Goal: Task Accomplishment & Management: Manage account settings

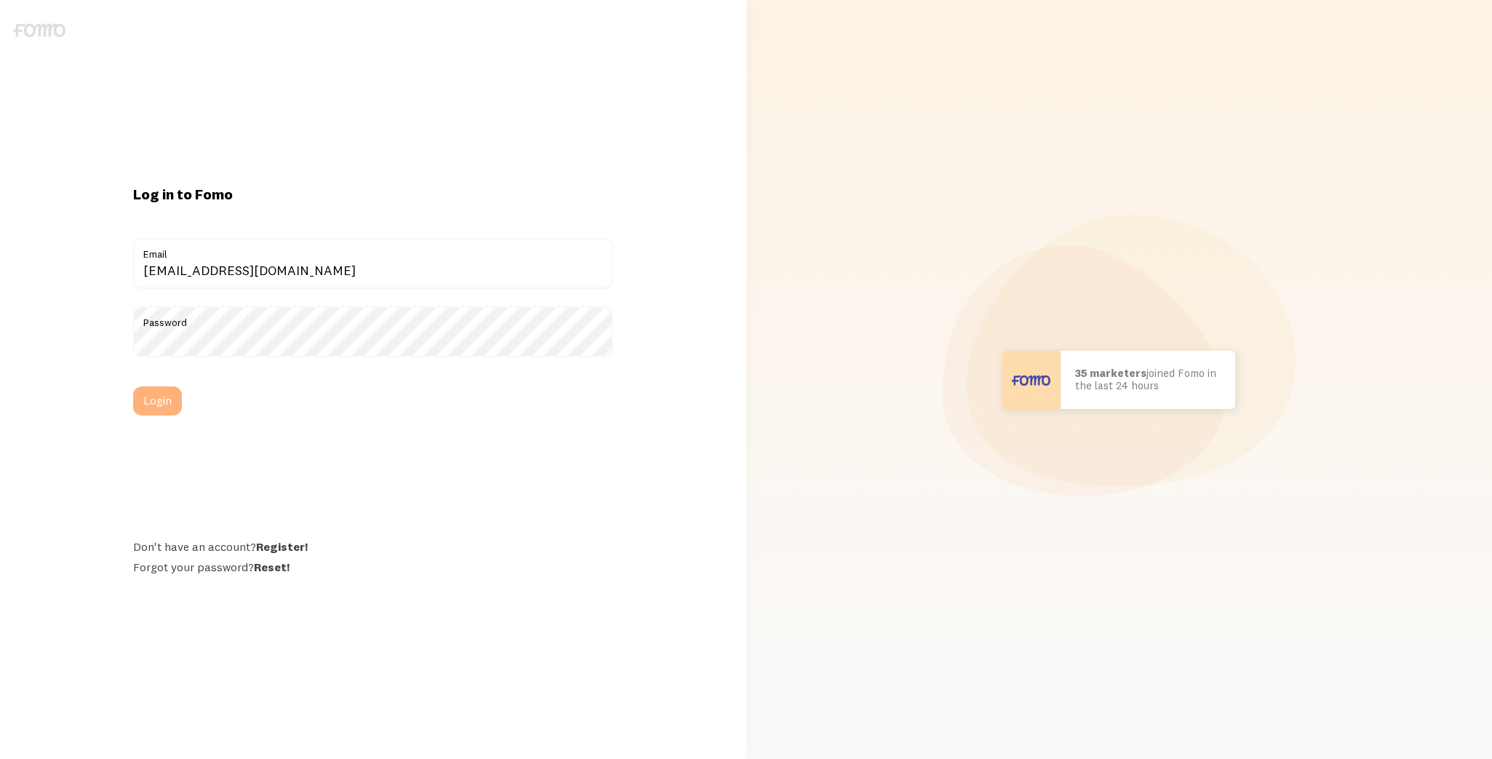
click at [177, 396] on button "Login" at bounding box center [157, 400] width 49 height 29
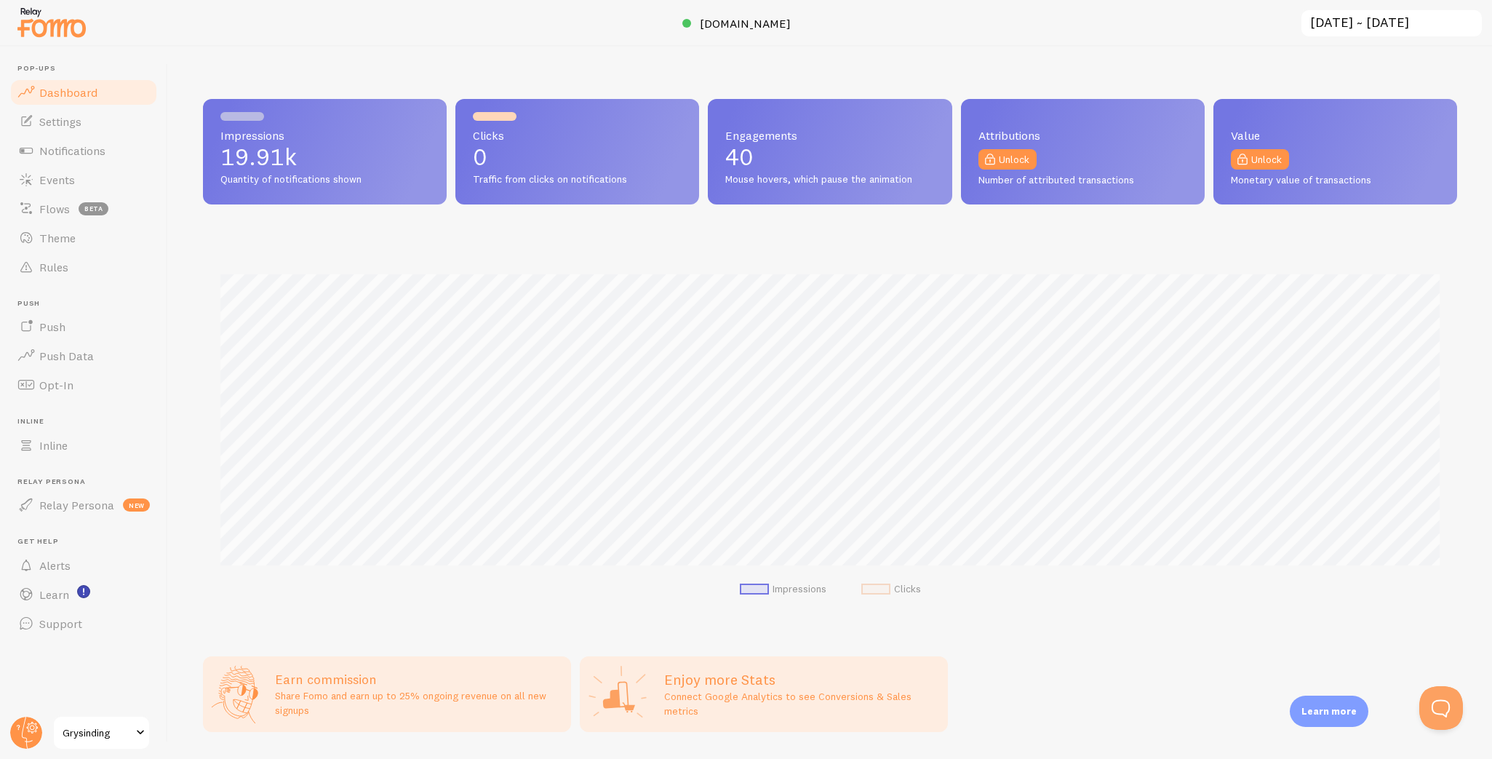
click at [97, 737] on span "Grysinding" at bounding box center [97, 732] width 69 height 17
click at [80, 726] on span "Grysinding" at bounding box center [97, 732] width 69 height 17
click at [73, 125] on span "Settings" at bounding box center [60, 121] width 42 height 15
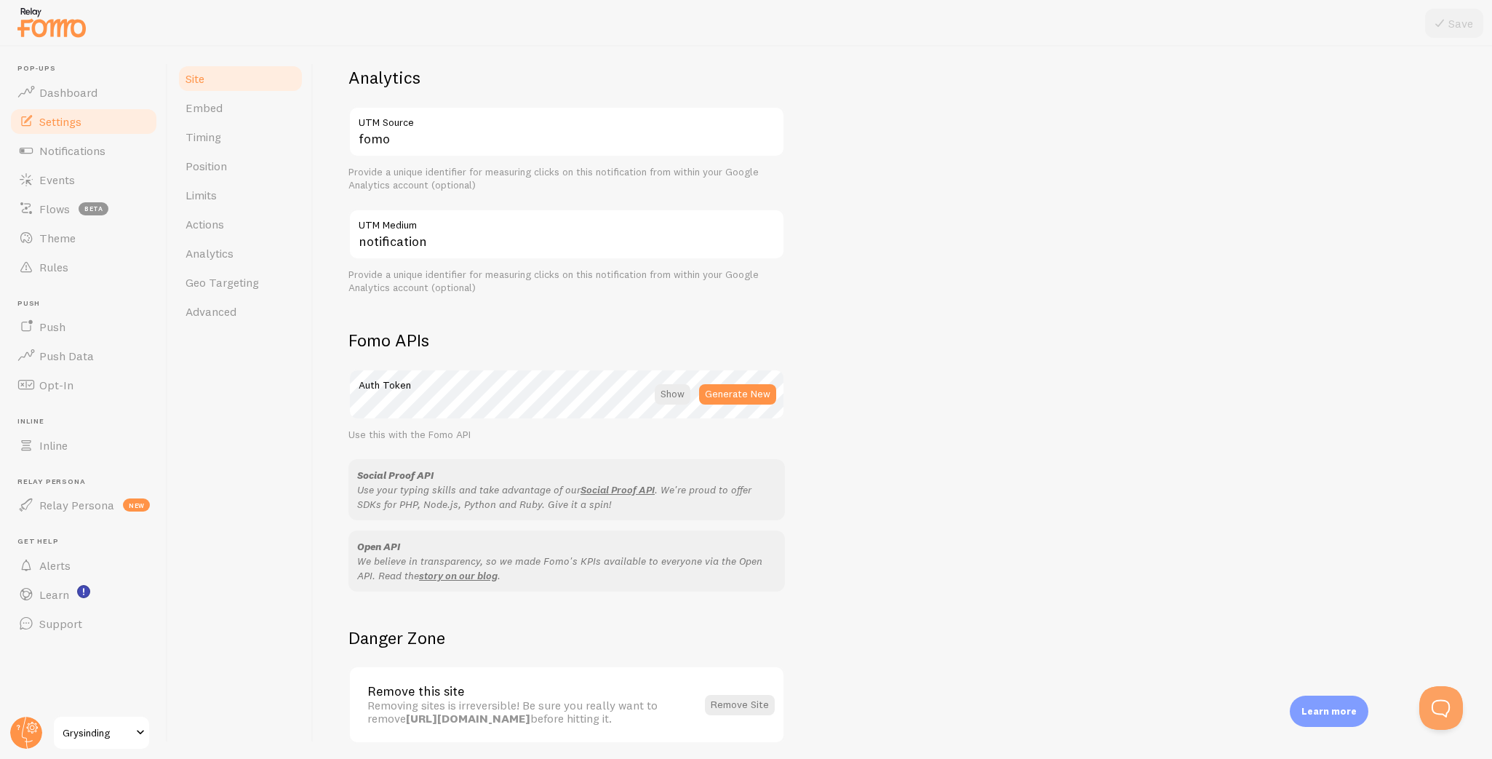
scroll to position [615, 0]
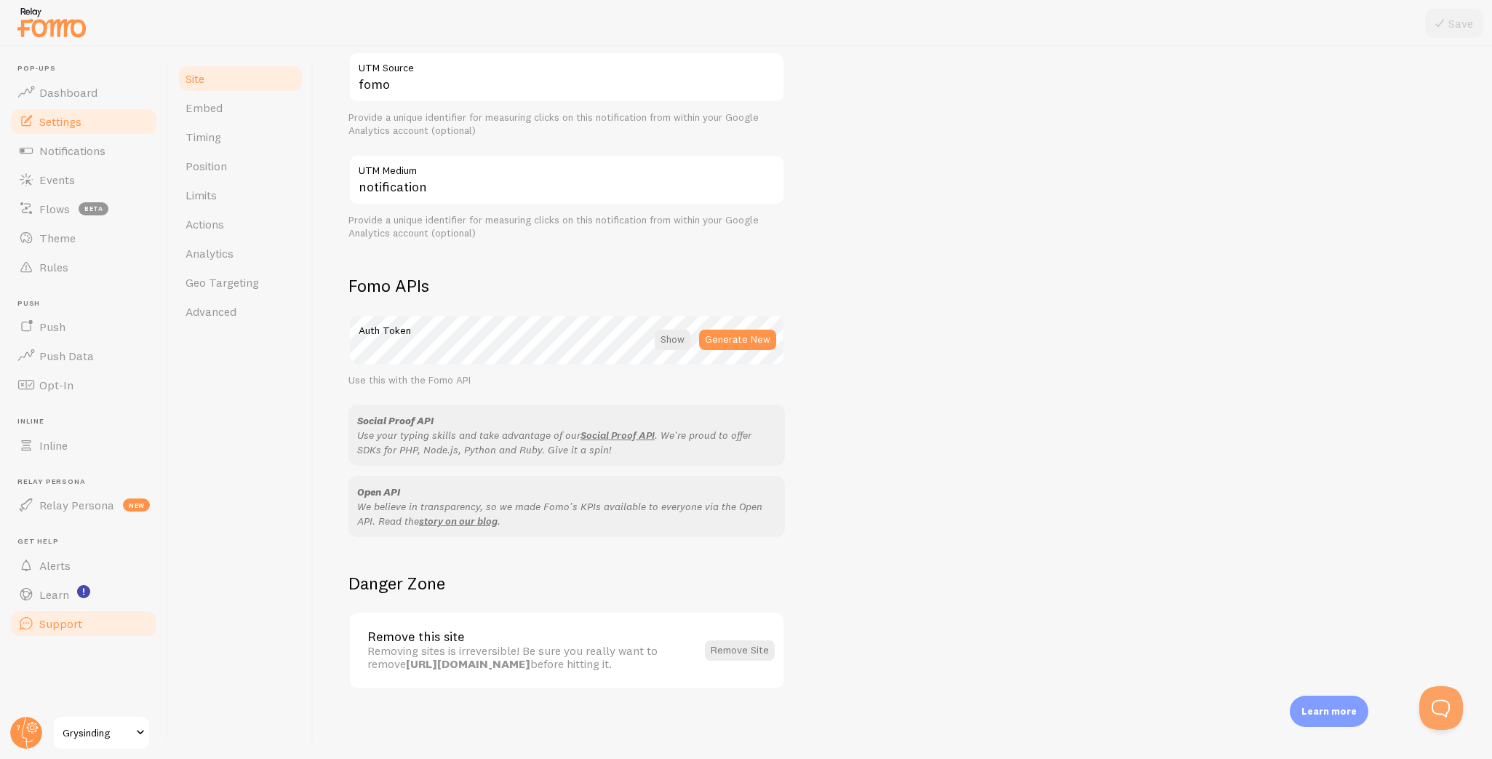
click at [68, 616] on span "Support" at bounding box center [60, 623] width 43 height 15
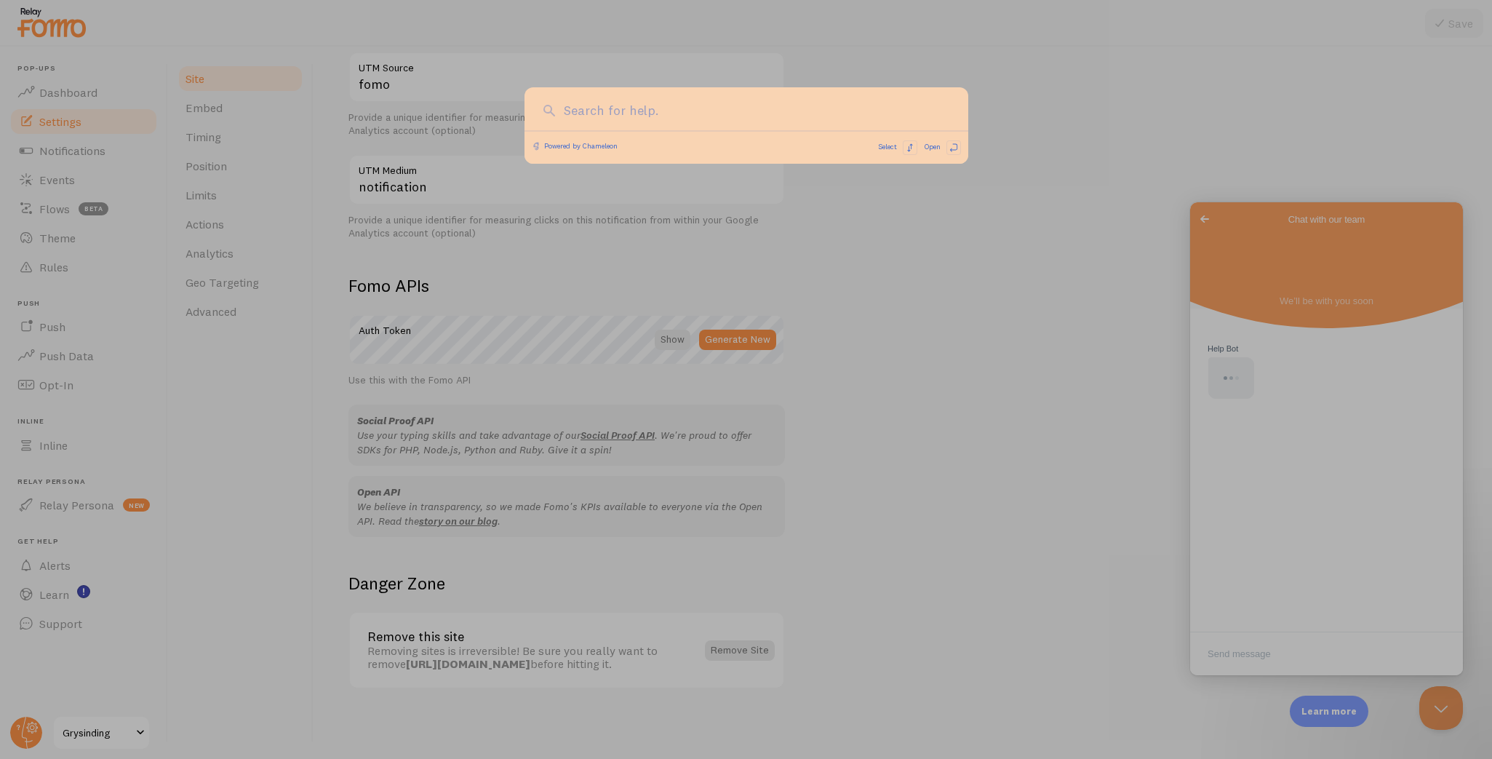
scroll to position [0, 0]
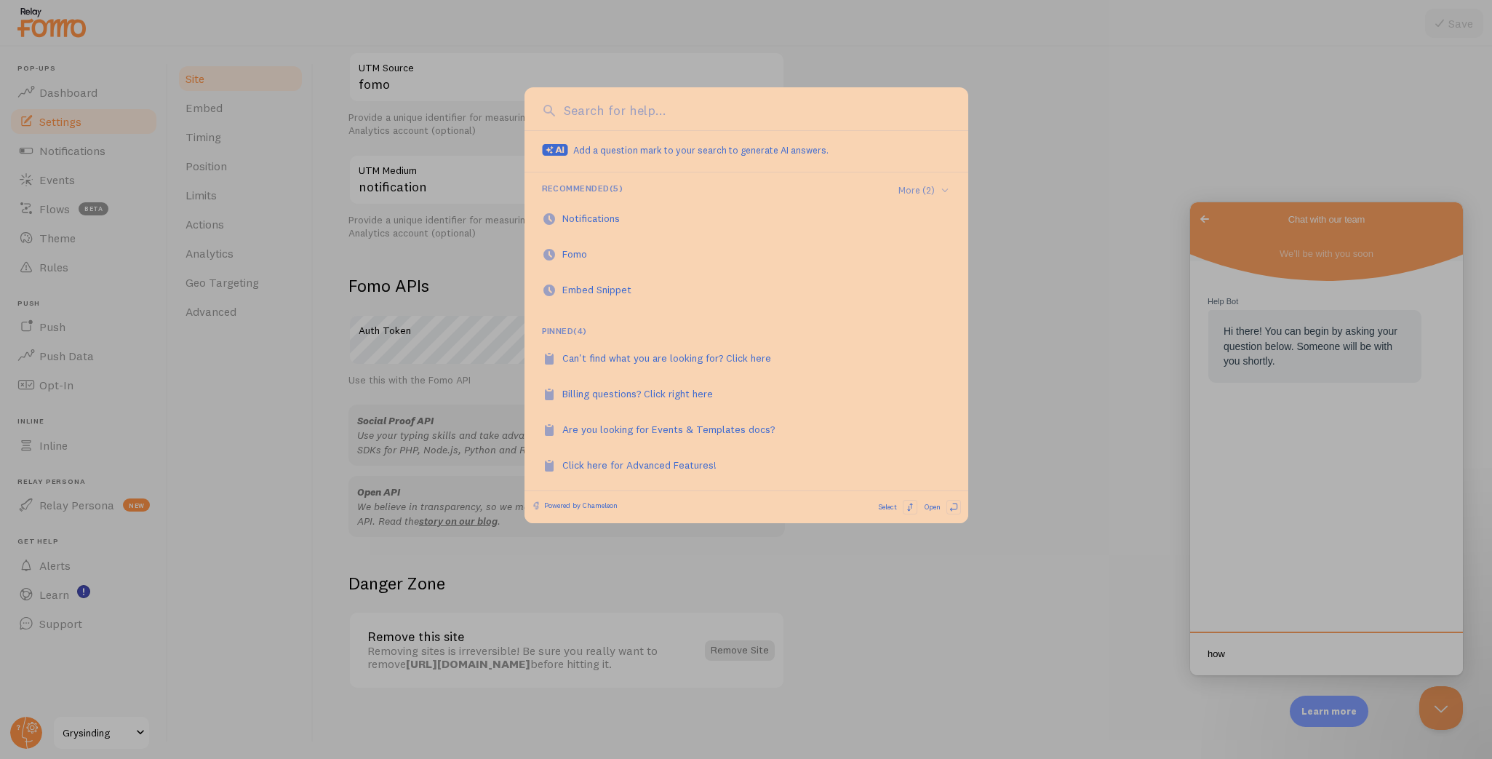
type textarea "how"
click at [738, 119] on div at bounding box center [746, 113] width 444 height 33
click at [592, 113] on input at bounding box center [755, 110] width 391 height 19
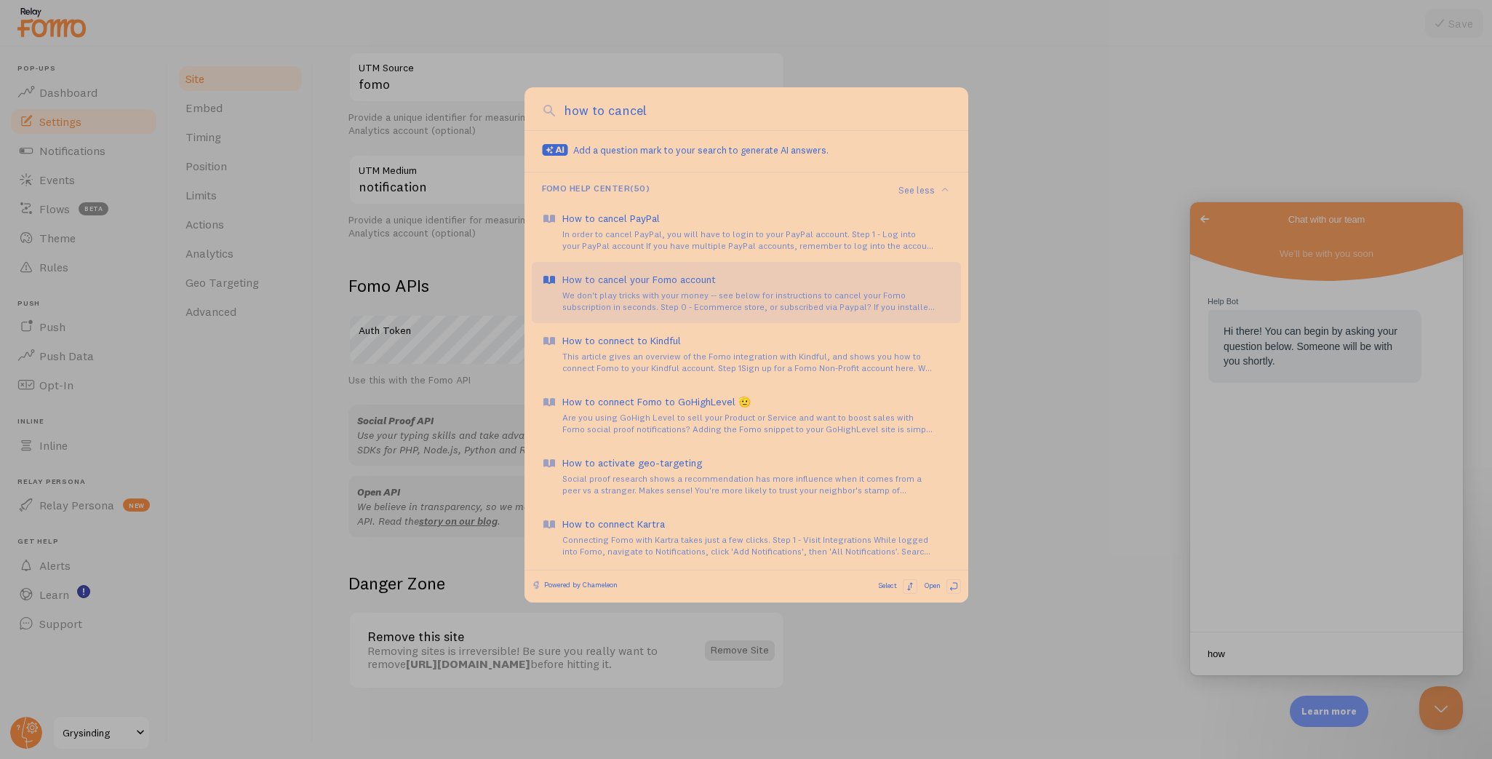
type input "how to cancel"
click at [758, 295] on div "We don't play tricks with your money -- see below for instructions to cancel yo…" at bounding box center [756, 300] width 388 height 23
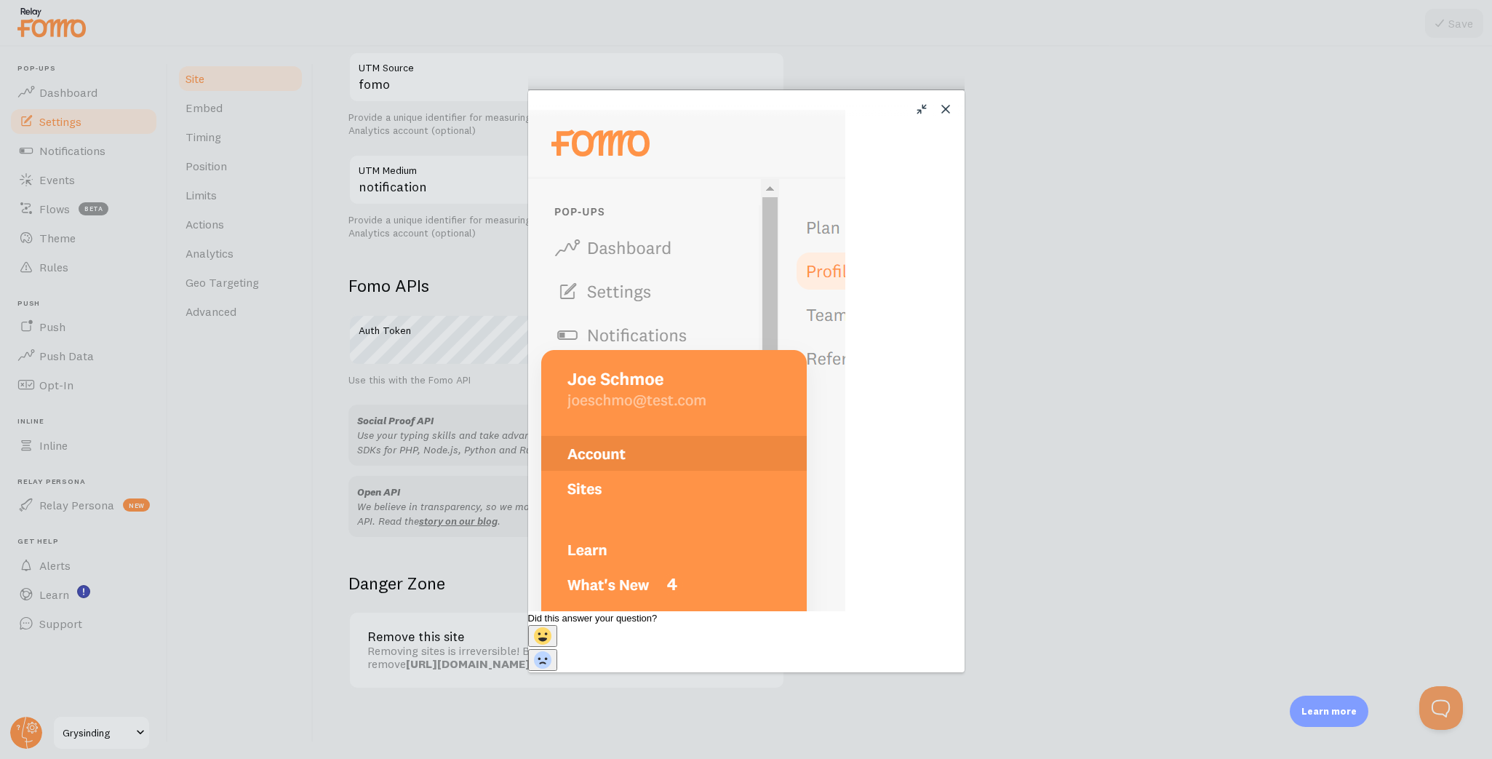
scroll to position [418, 0]
click at [287, 100] on div "Close u How to cancel your Fomo account How to cancel your Fomo account Open in…" at bounding box center [746, 379] width 1492 height 759
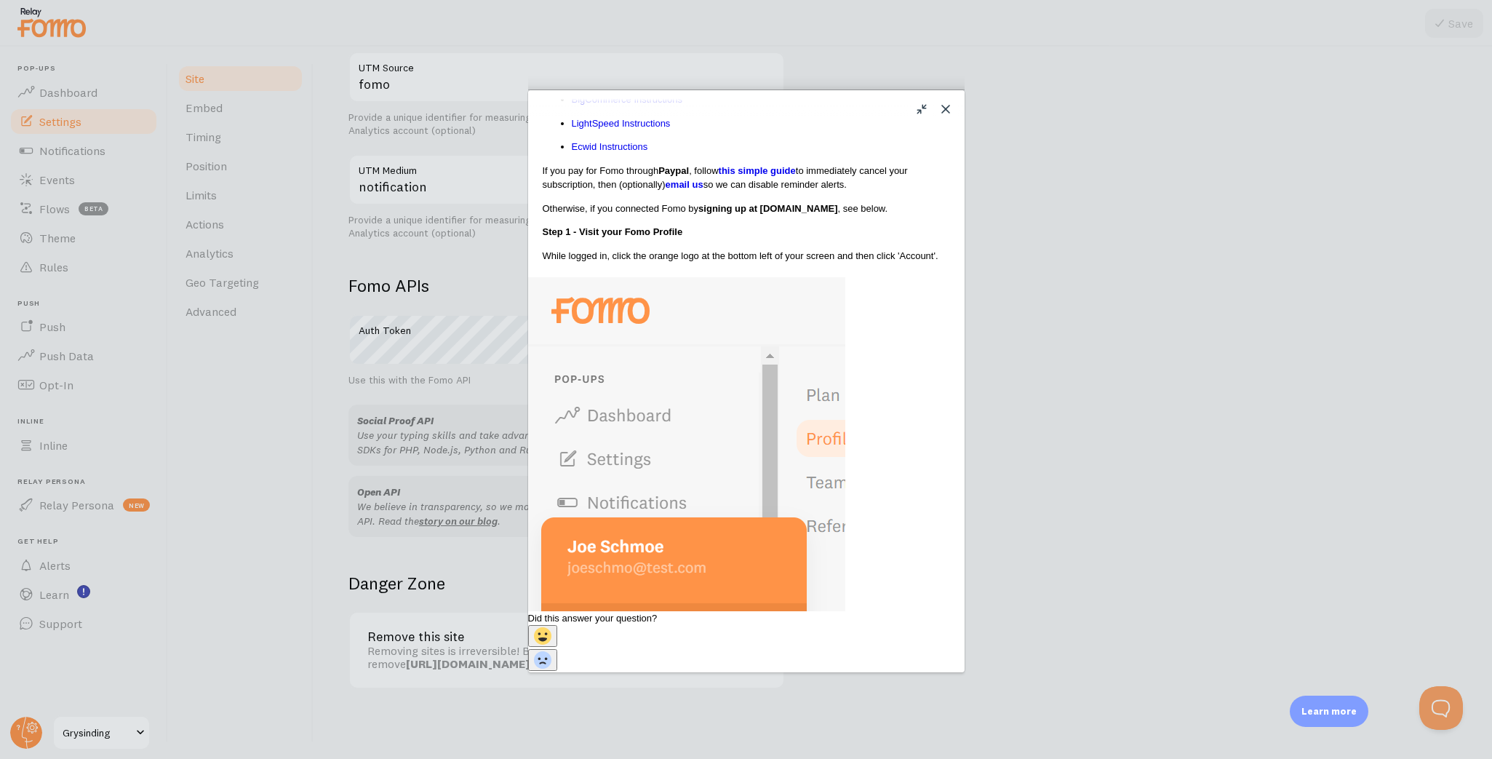
scroll to position [249, 0]
click at [944, 110] on button "Close" at bounding box center [945, 108] width 23 height 23
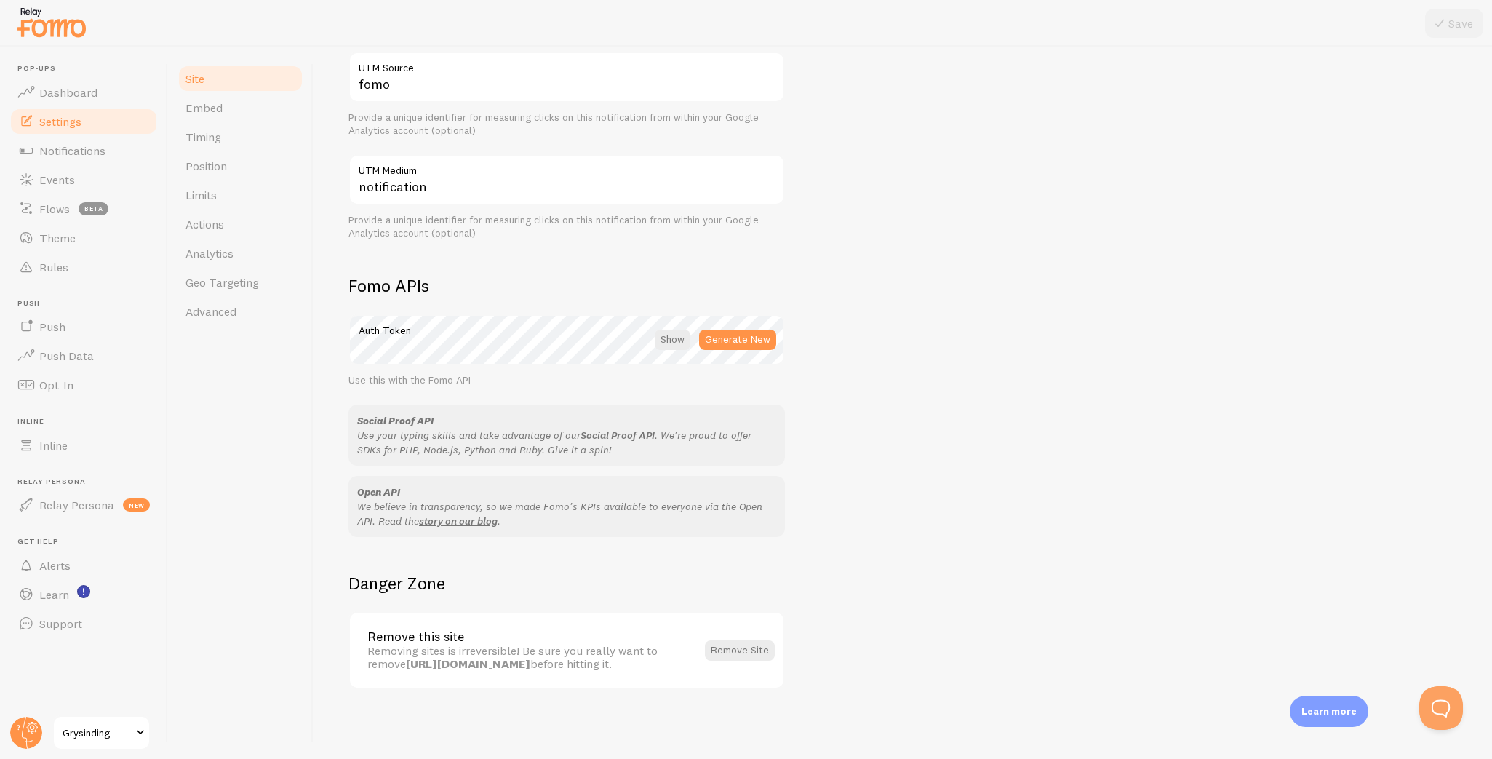
click at [46, 25] on img at bounding box center [51, 22] width 73 height 37
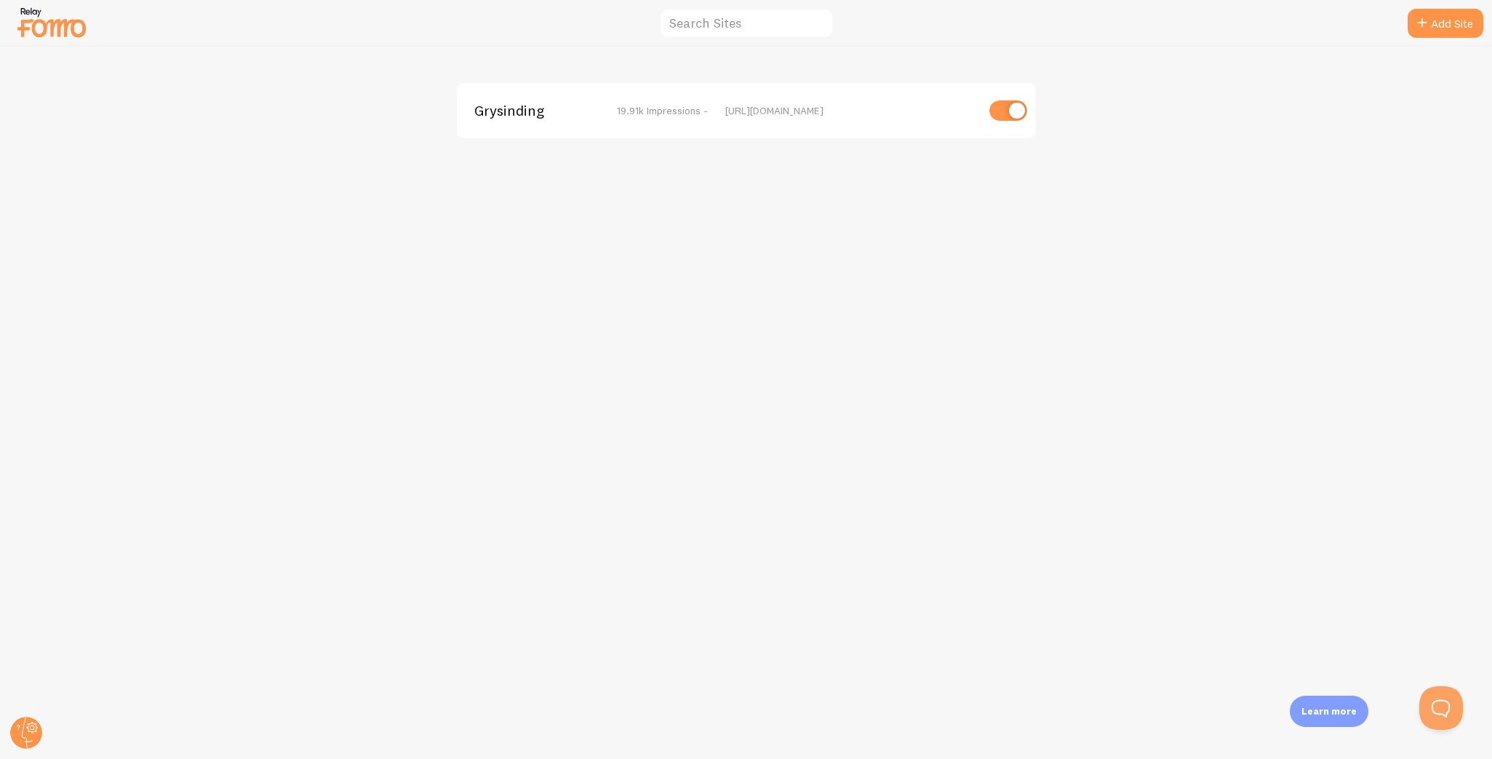
click at [45, 31] on img at bounding box center [51, 22] width 73 height 37
click at [494, 113] on span "Grysinding" at bounding box center [532, 110] width 117 height 13
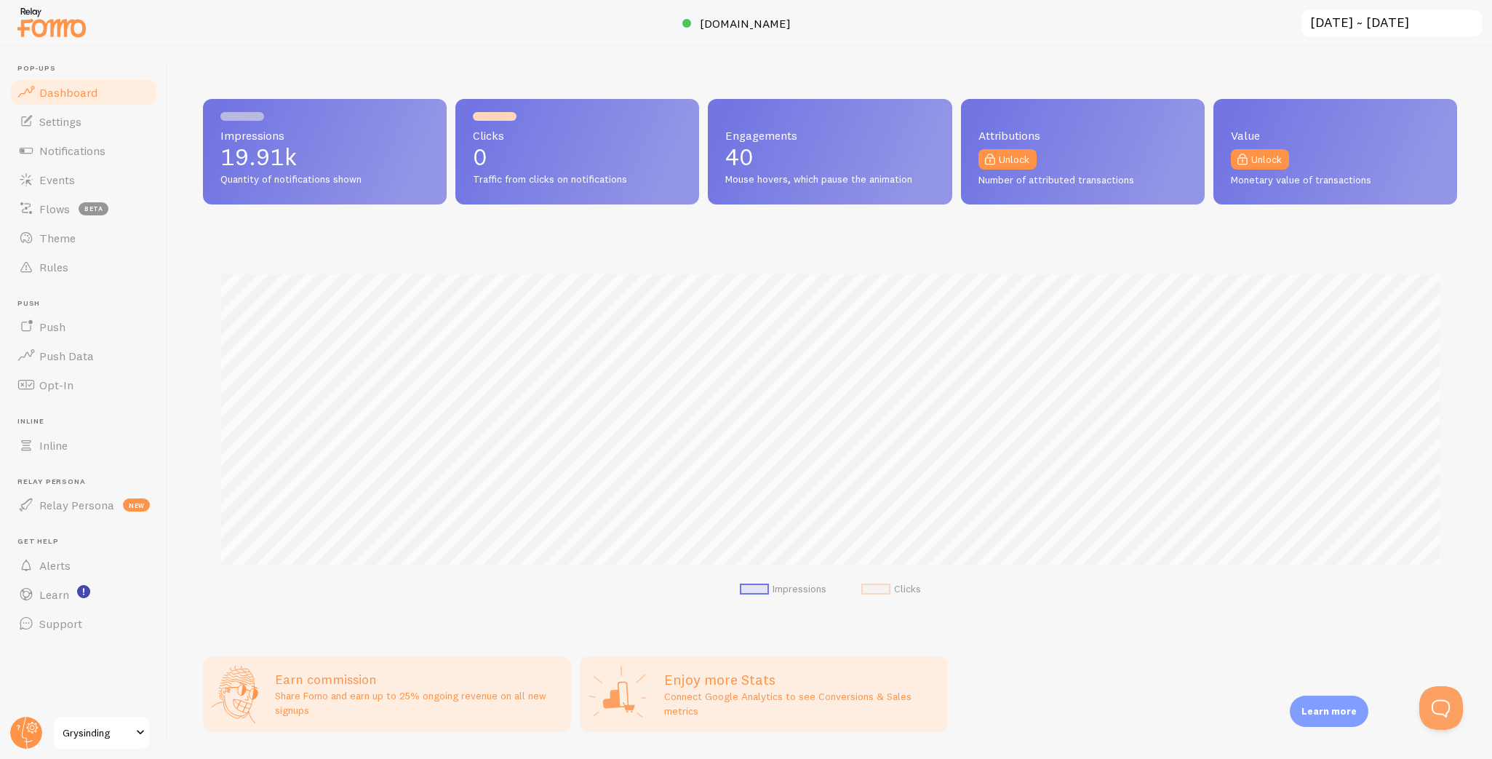
scroll to position [382, 1254]
click at [95, 733] on span "Grysinding" at bounding box center [97, 732] width 69 height 17
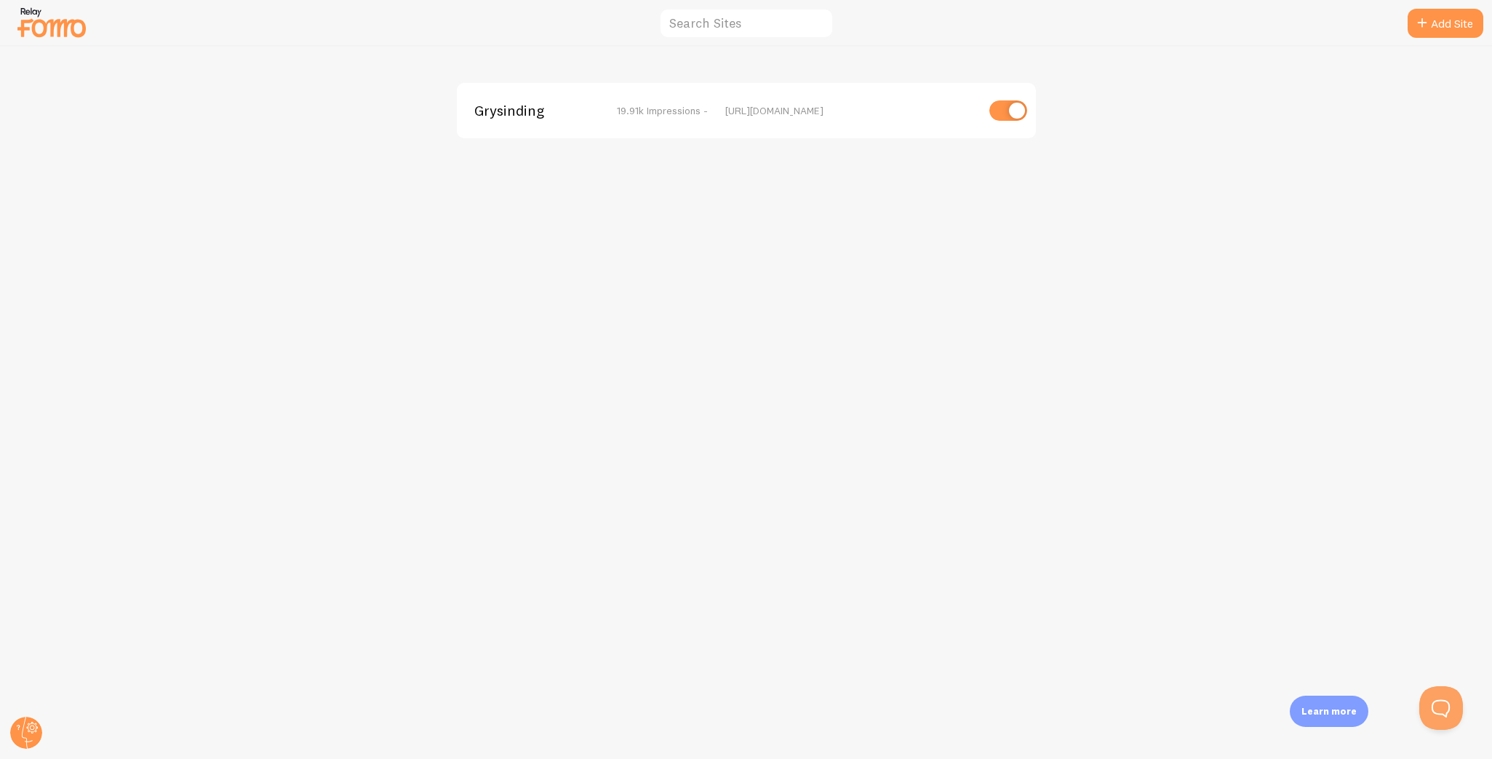
click at [524, 106] on span "Grysinding" at bounding box center [532, 110] width 117 height 13
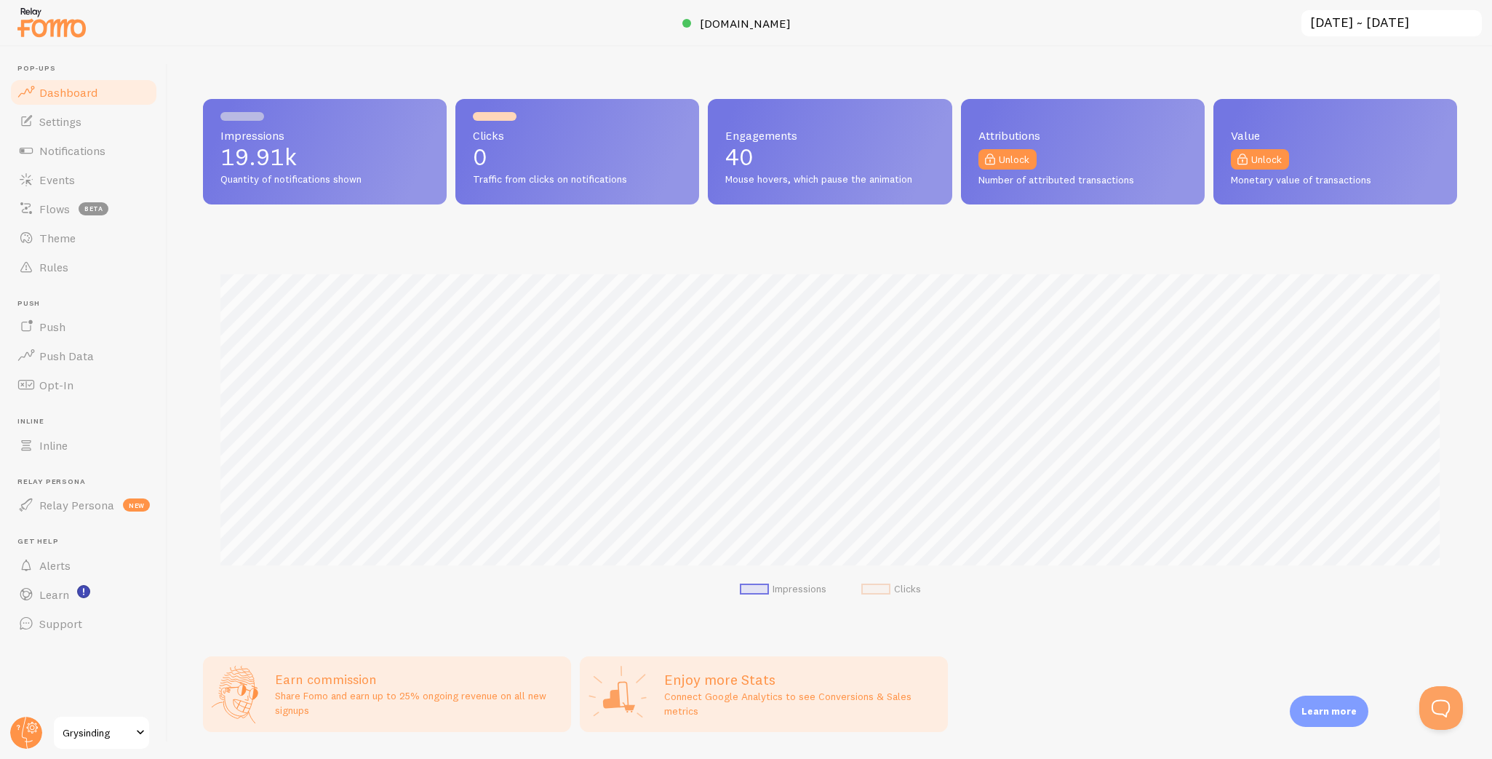
scroll to position [382, 1254]
click at [60, 121] on span "Settings" at bounding box center [60, 121] width 42 height 15
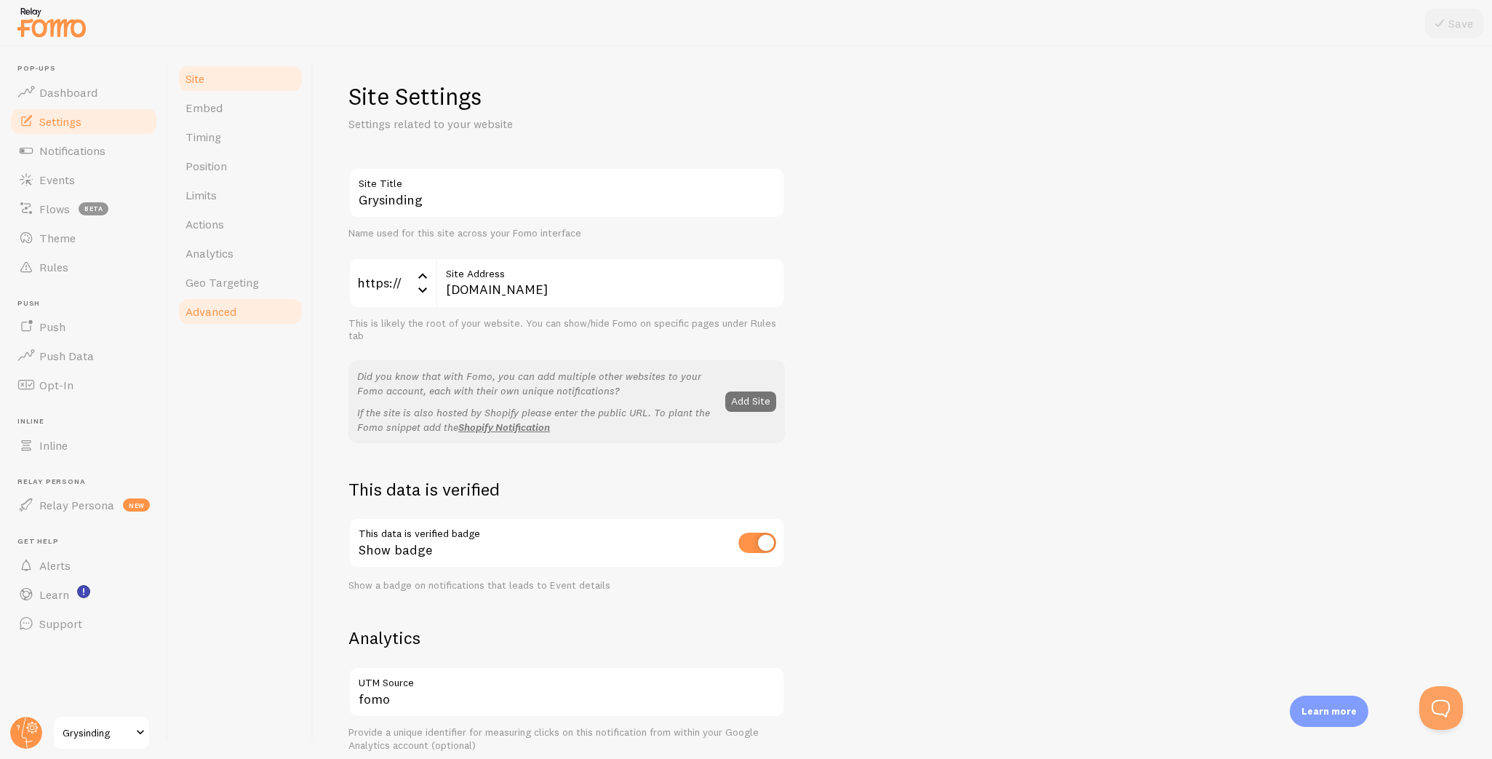
click at [223, 316] on span "Advanced" at bounding box center [210, 311] width 51 height 15
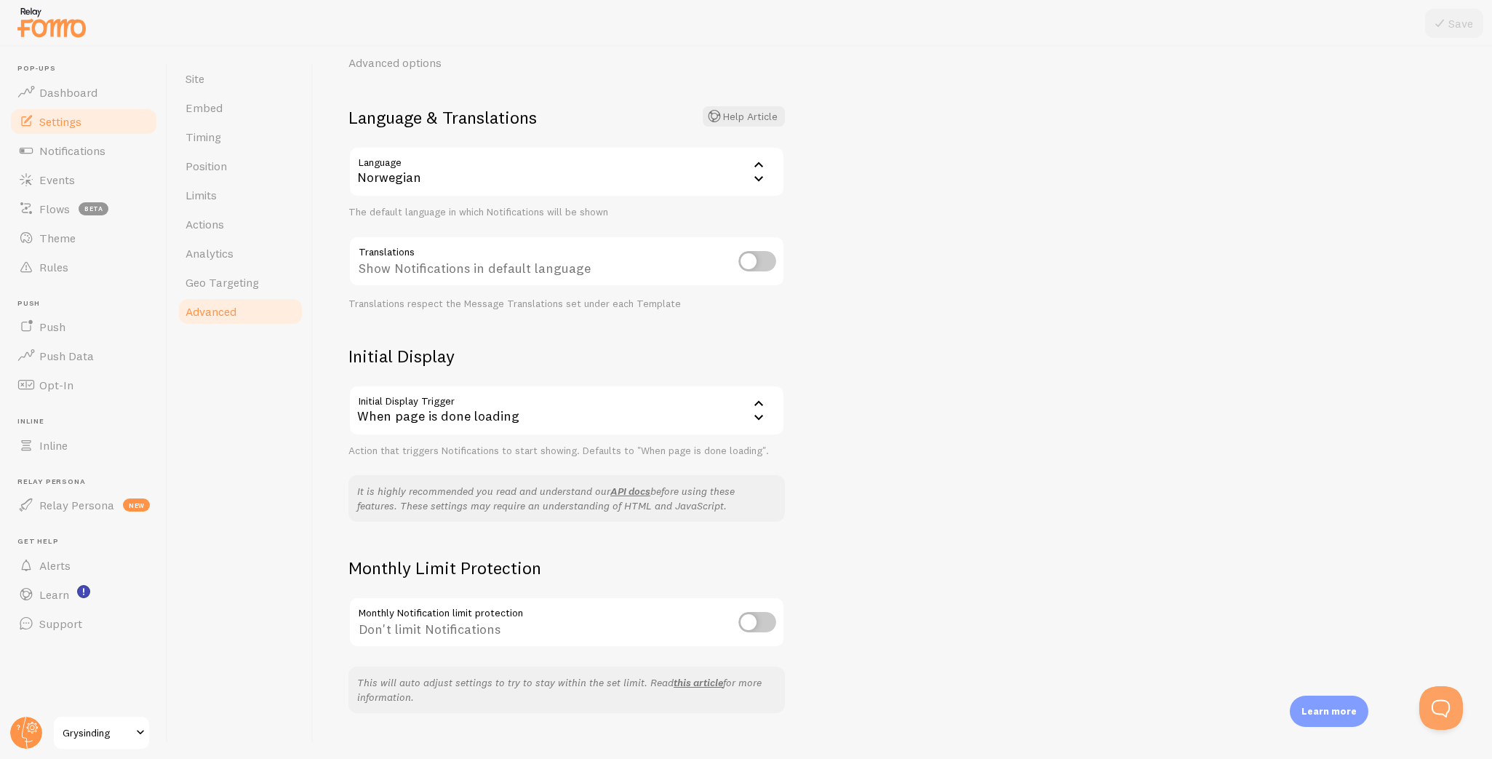
scroll to position [85, 0]
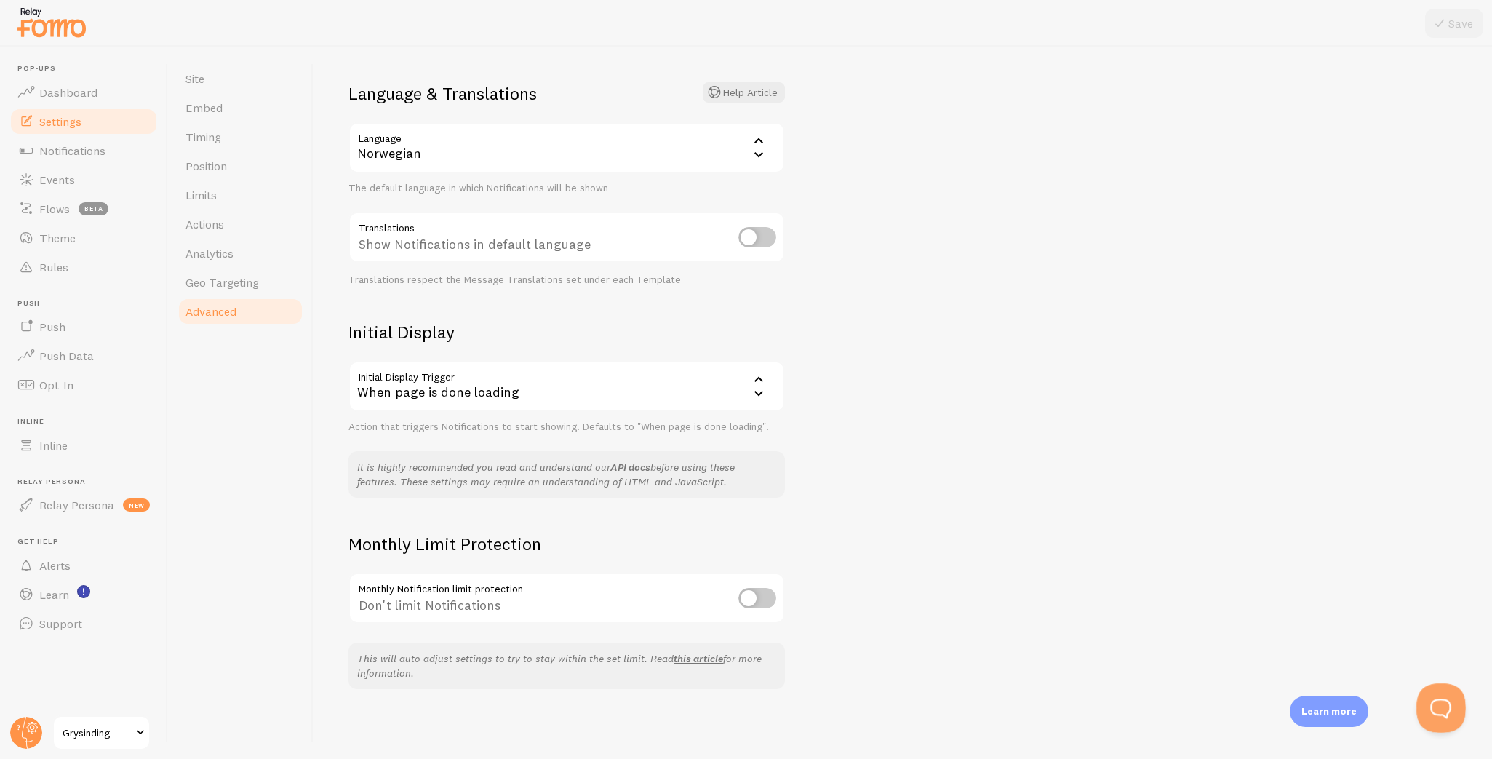
click at [1452, 704] on button "Open Beacon popover" at bounding box center [1438, 705] width 44 height 44
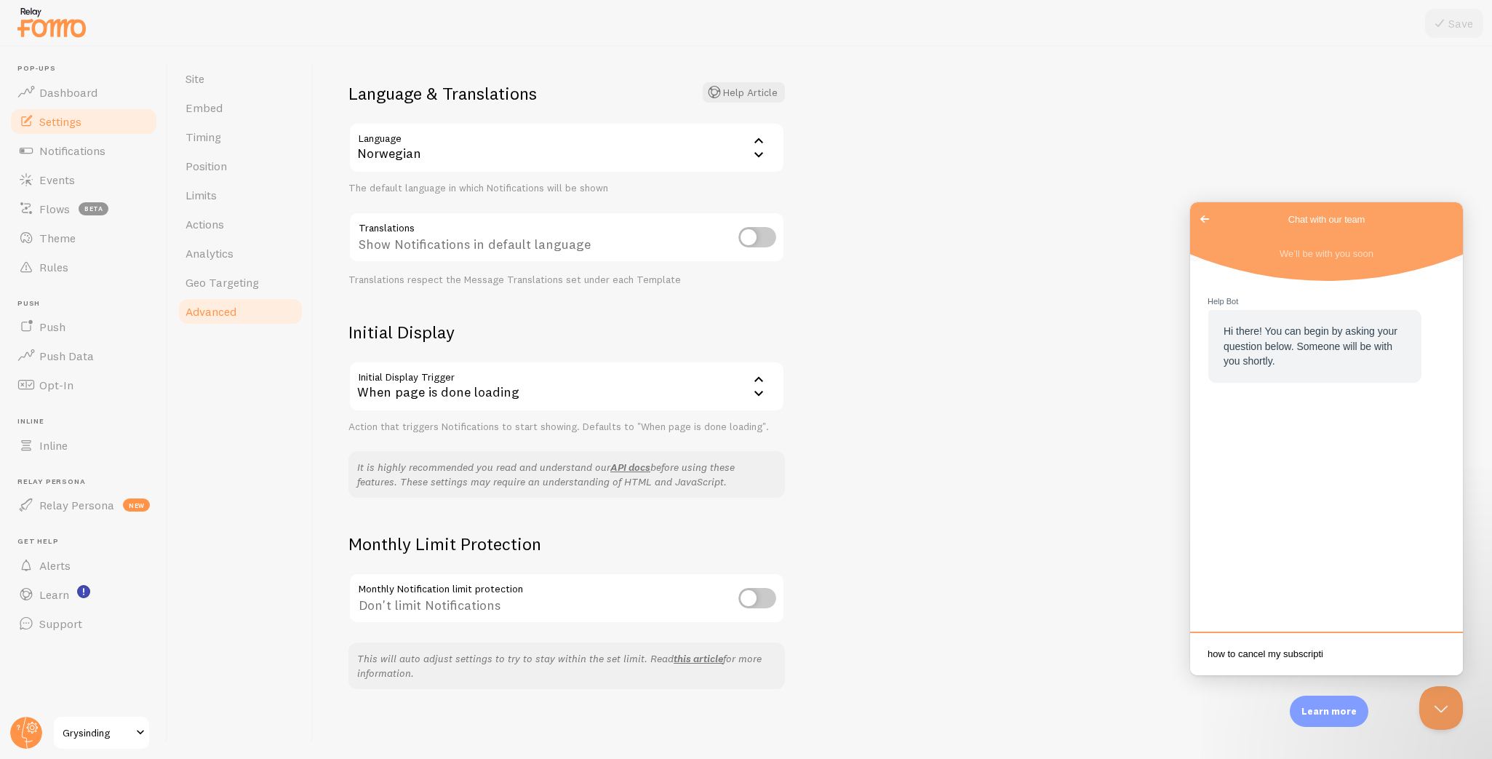
type textarea "how to cancel my subscriptio"
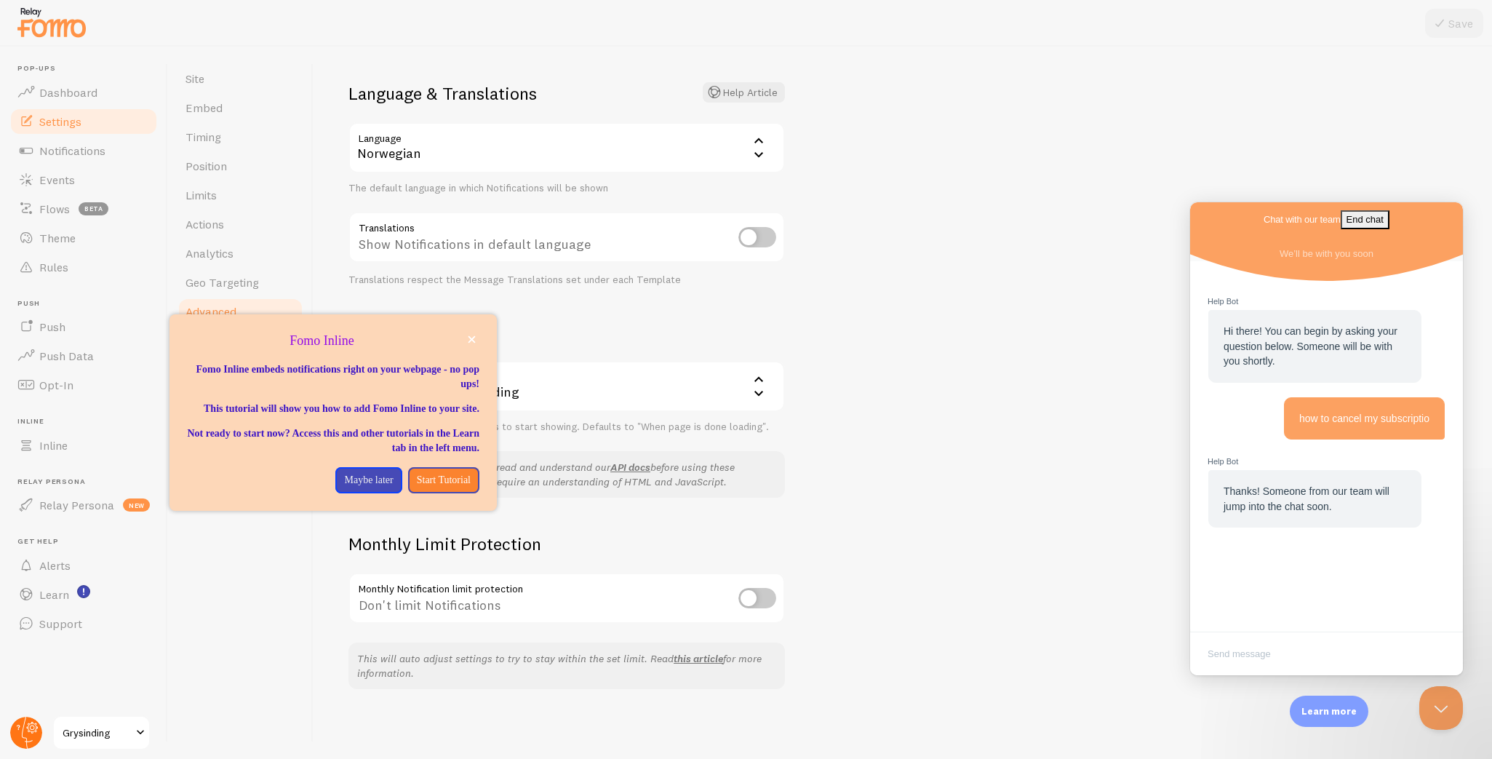
click at [24, 735] on circle at bounding box center [26, 732] width 32 height 32
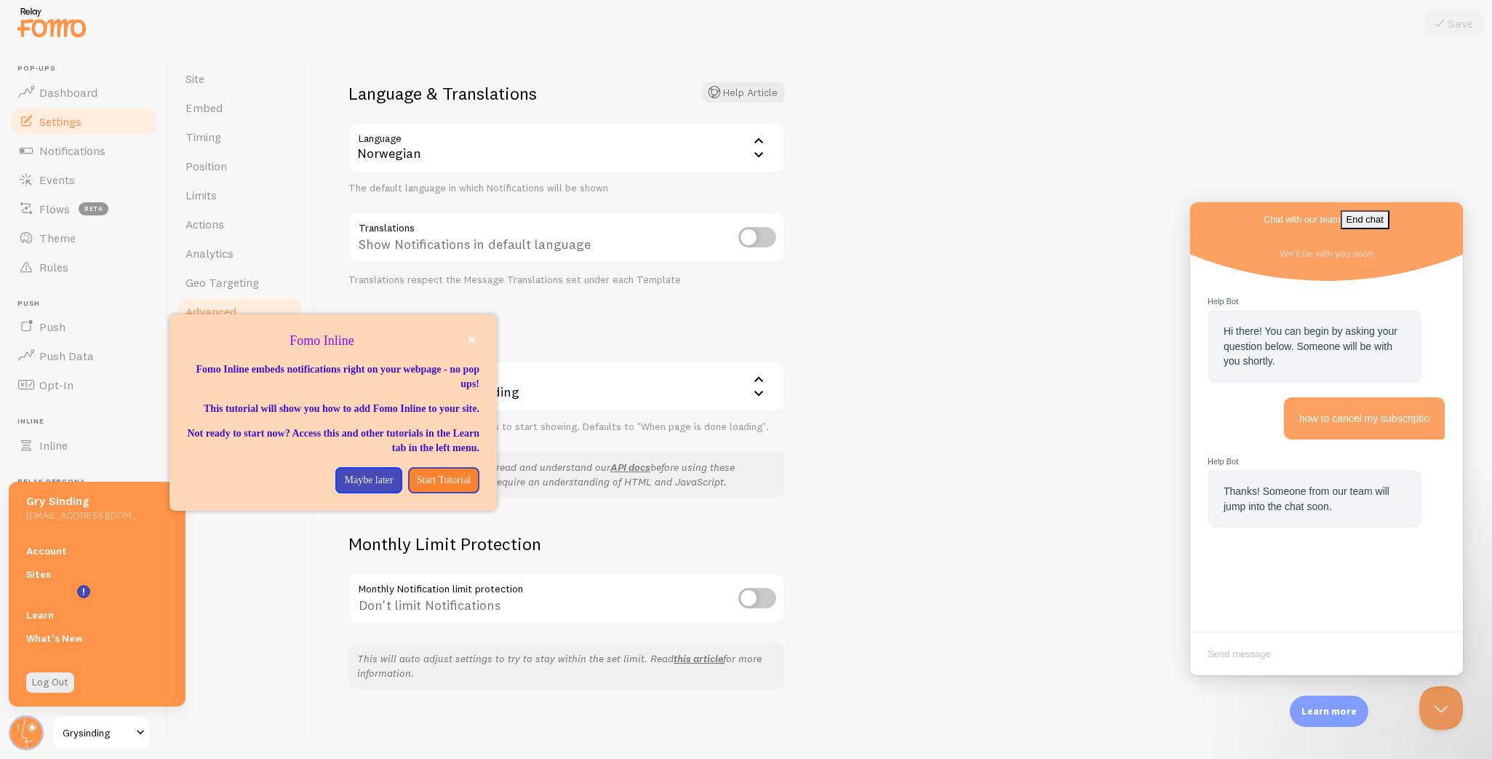
click at [47, 548] on link "Account" at bounding box center [97, 550] width 177 height 23
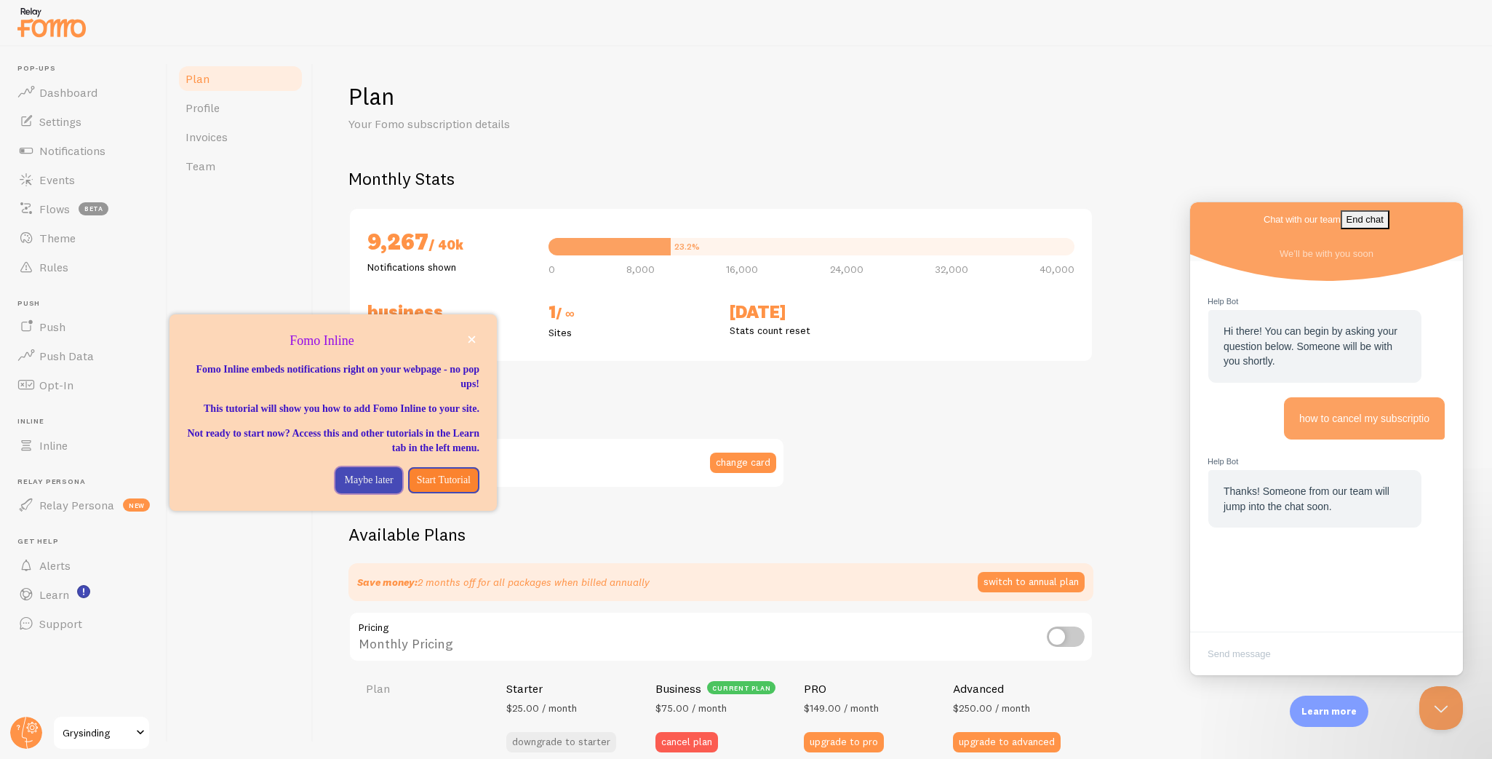
click at [346, 487] on p "Maybe later" at bounding box center [368, 480] width 49 height 15
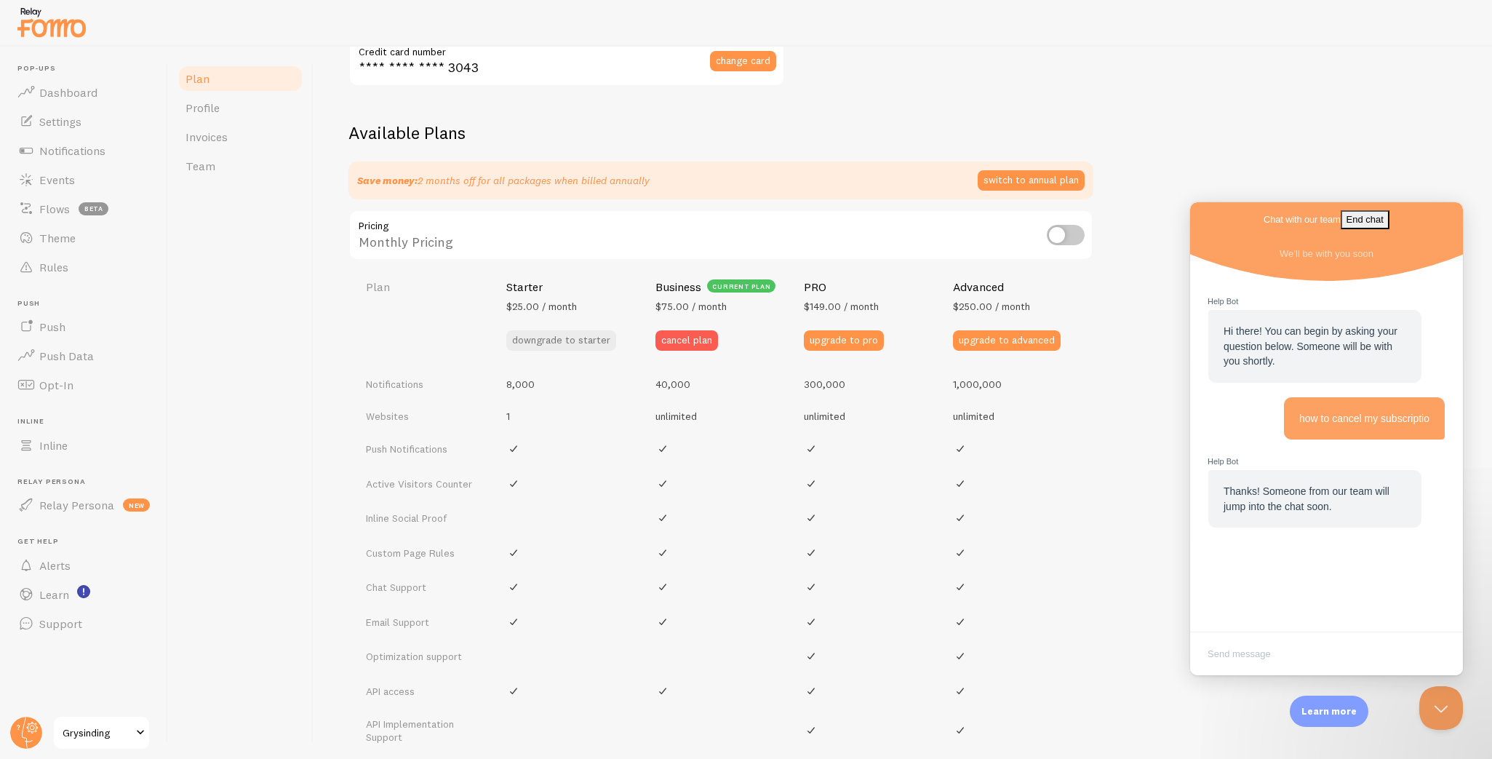
scroll to position [404, 0]
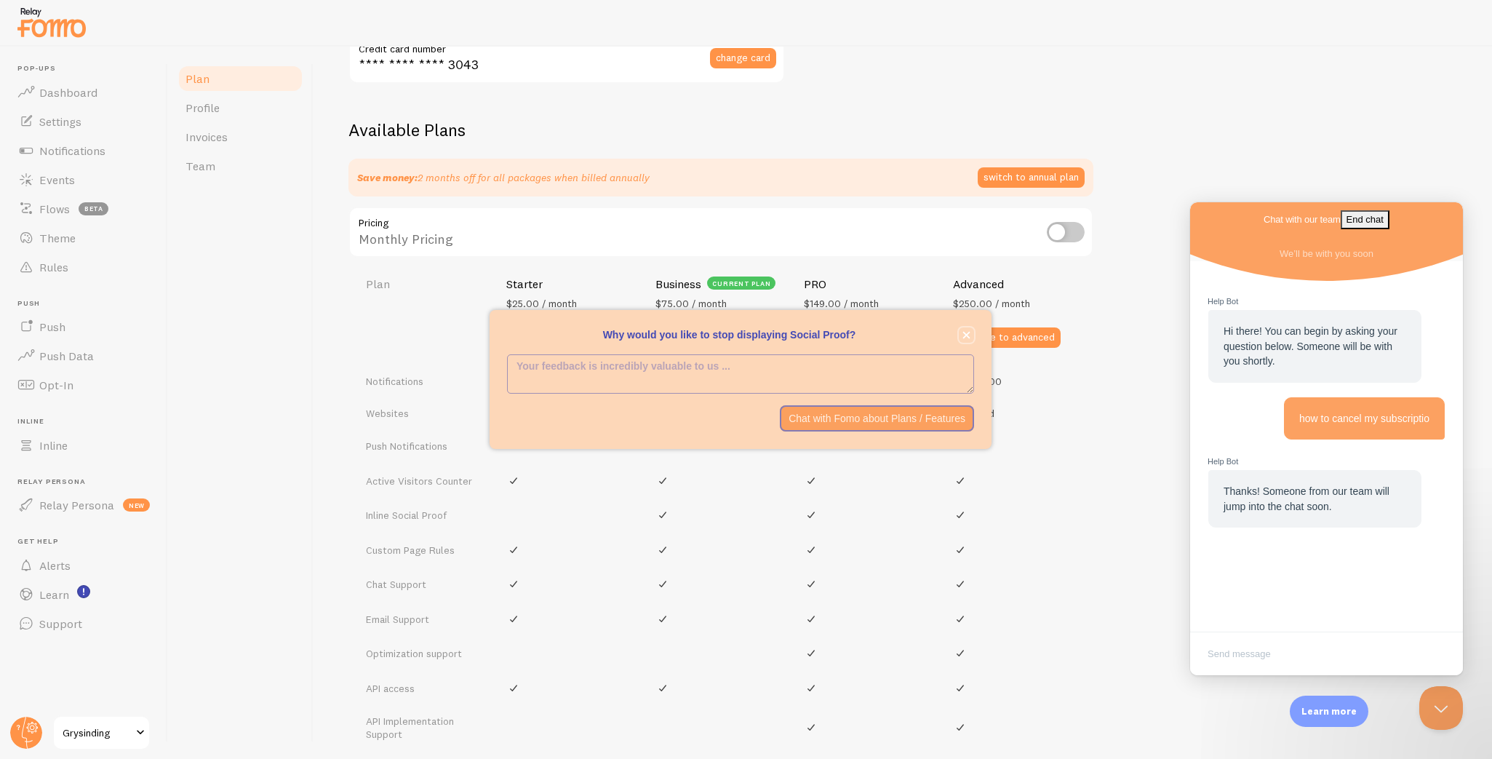
drag, startPoint x: 965, startPoint y: 332, endPoint x: 871, endPoint y: 330, distance: 93.9
click at [965, 332] on icon "close," at bounding box center [966, 335] width 8 height 8
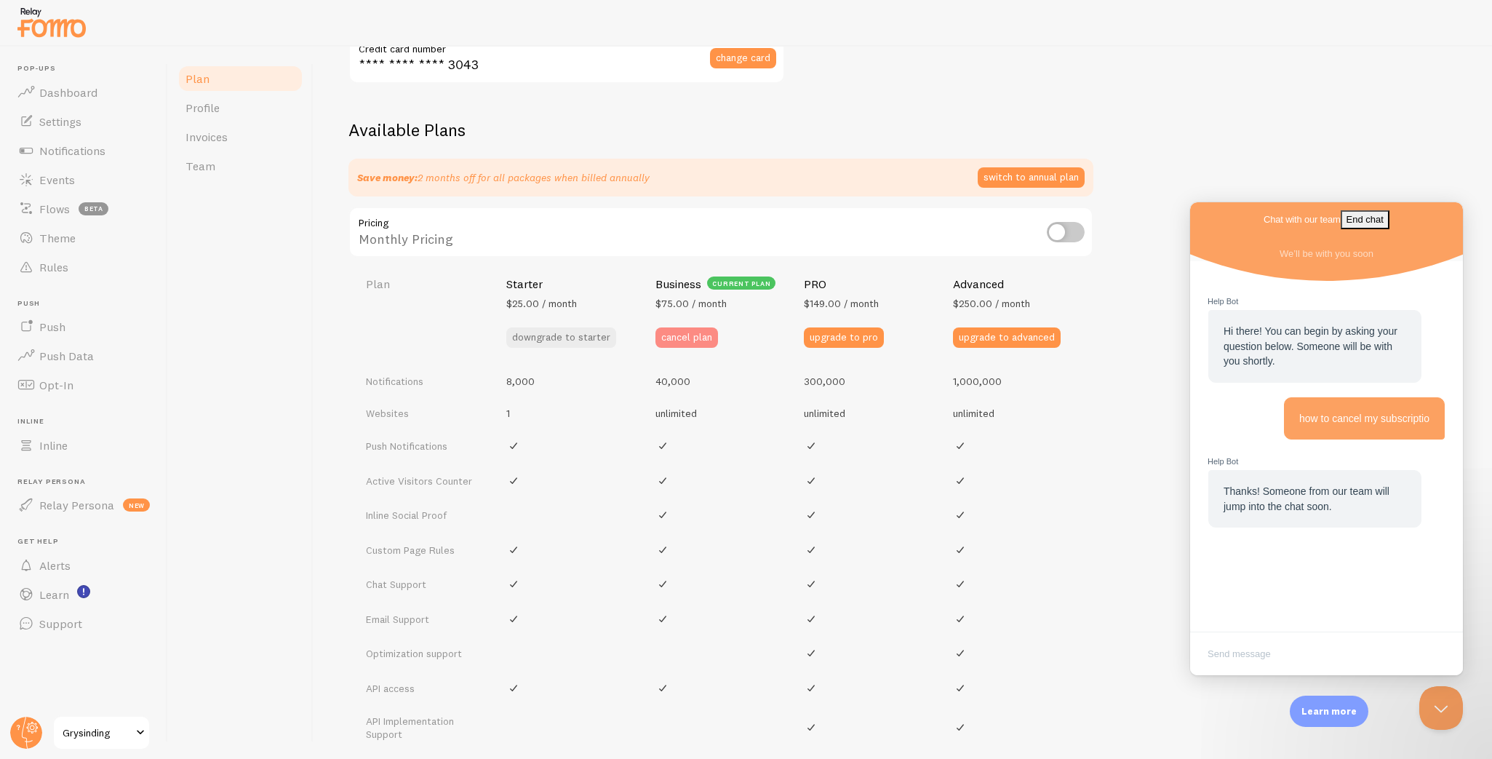
click at [687, 333] on button "cancel plan" at bounding box center [686, 337] width 63 height 20
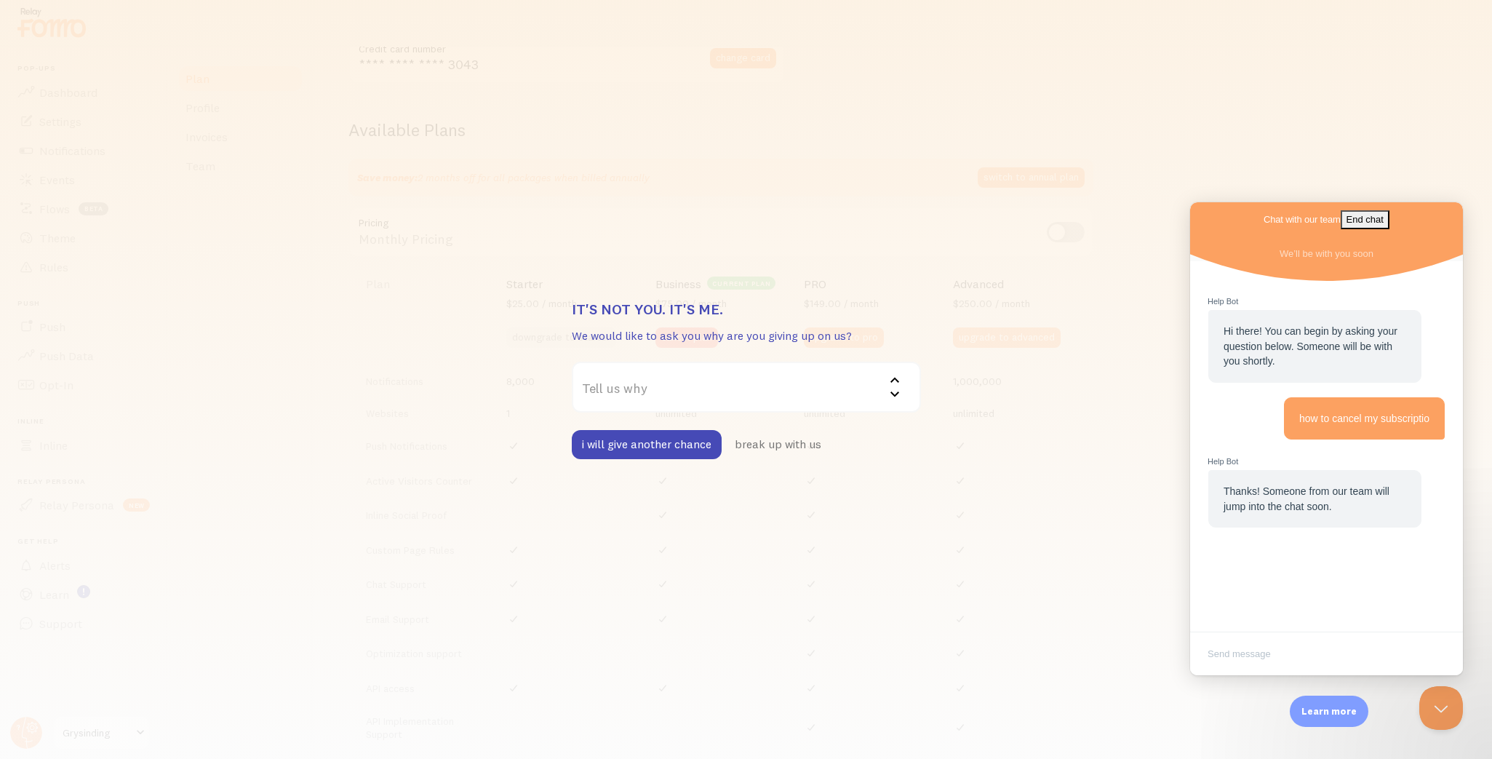
click at [677, 396] on label "Tell us why" at bounding box center [746, 387] width 349 height 51
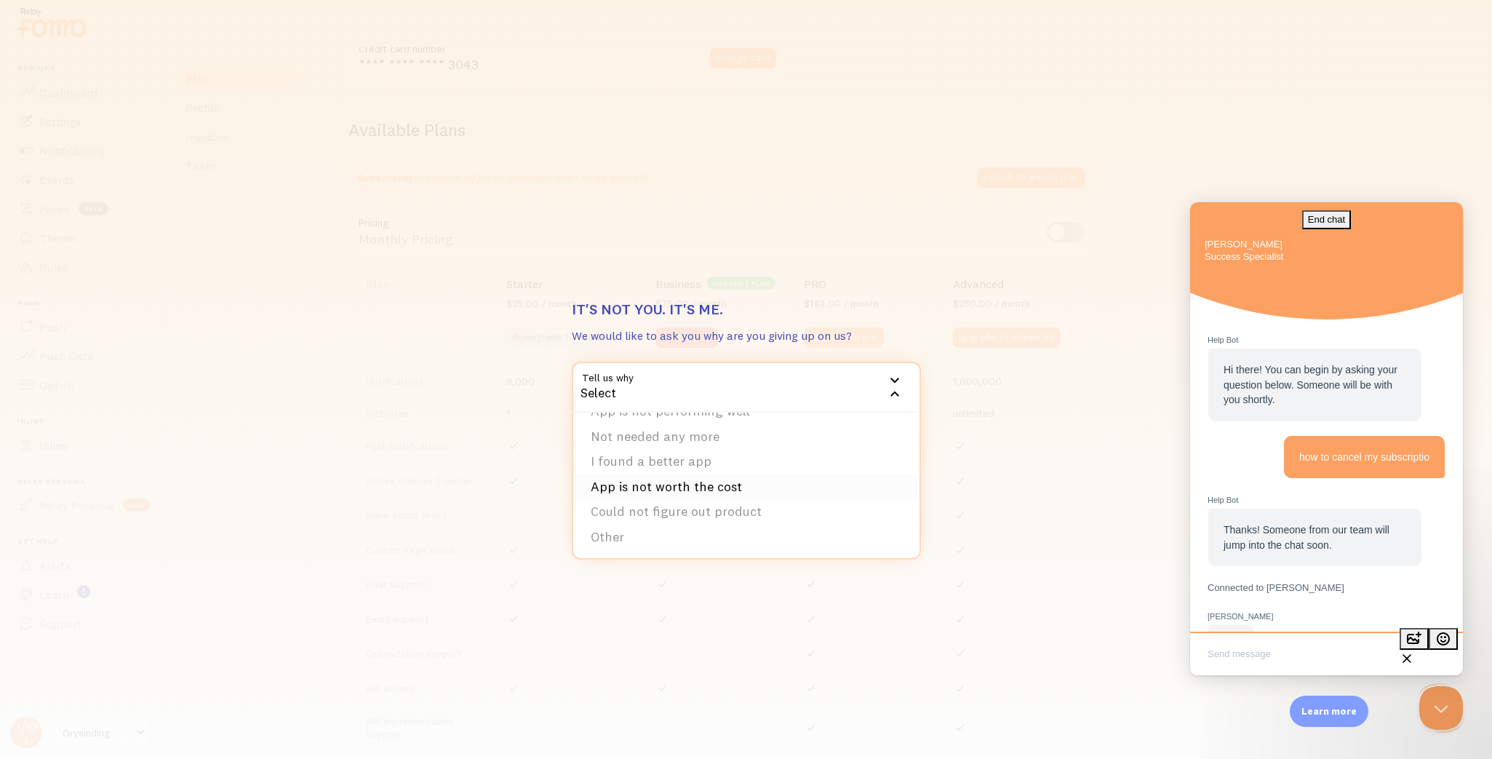
scroll to position [47, 0]
click at [694, 527] on li "Other" at bounding box center [746, 536] width 346 height 25
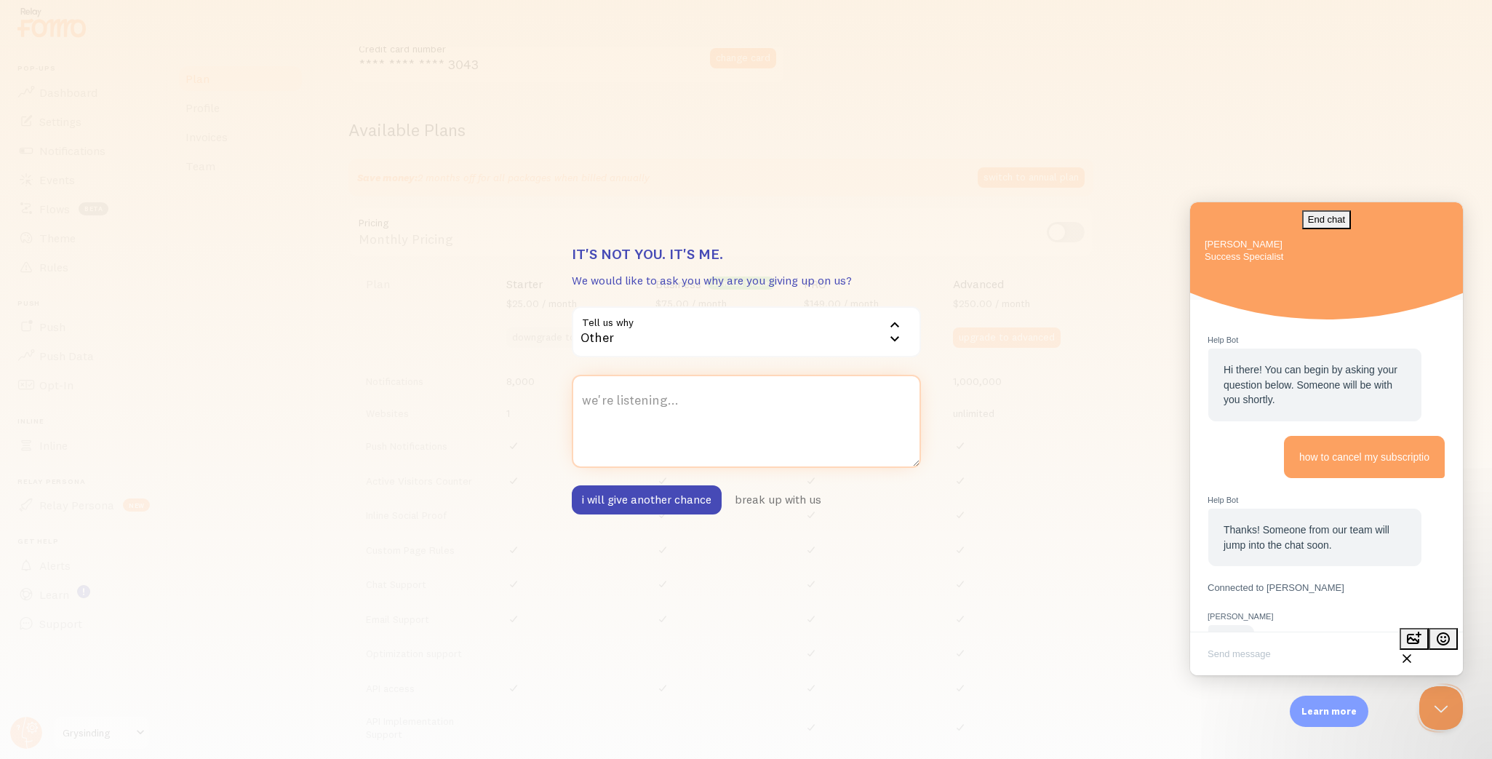
click at [711, 430] on textarea "we're listening..." at bounding box center [746, 421] width 349 height 93
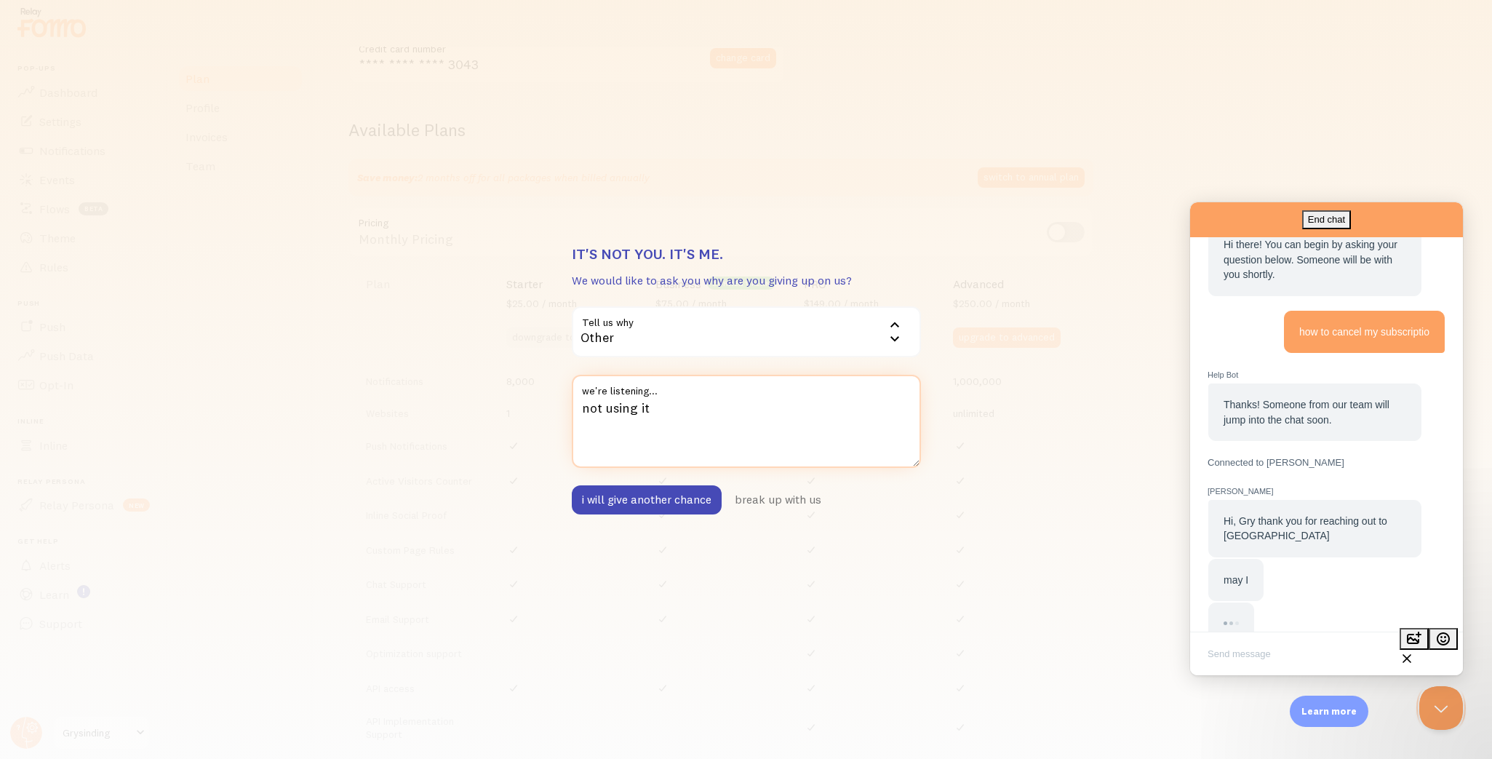
scroll to position [105, 0]
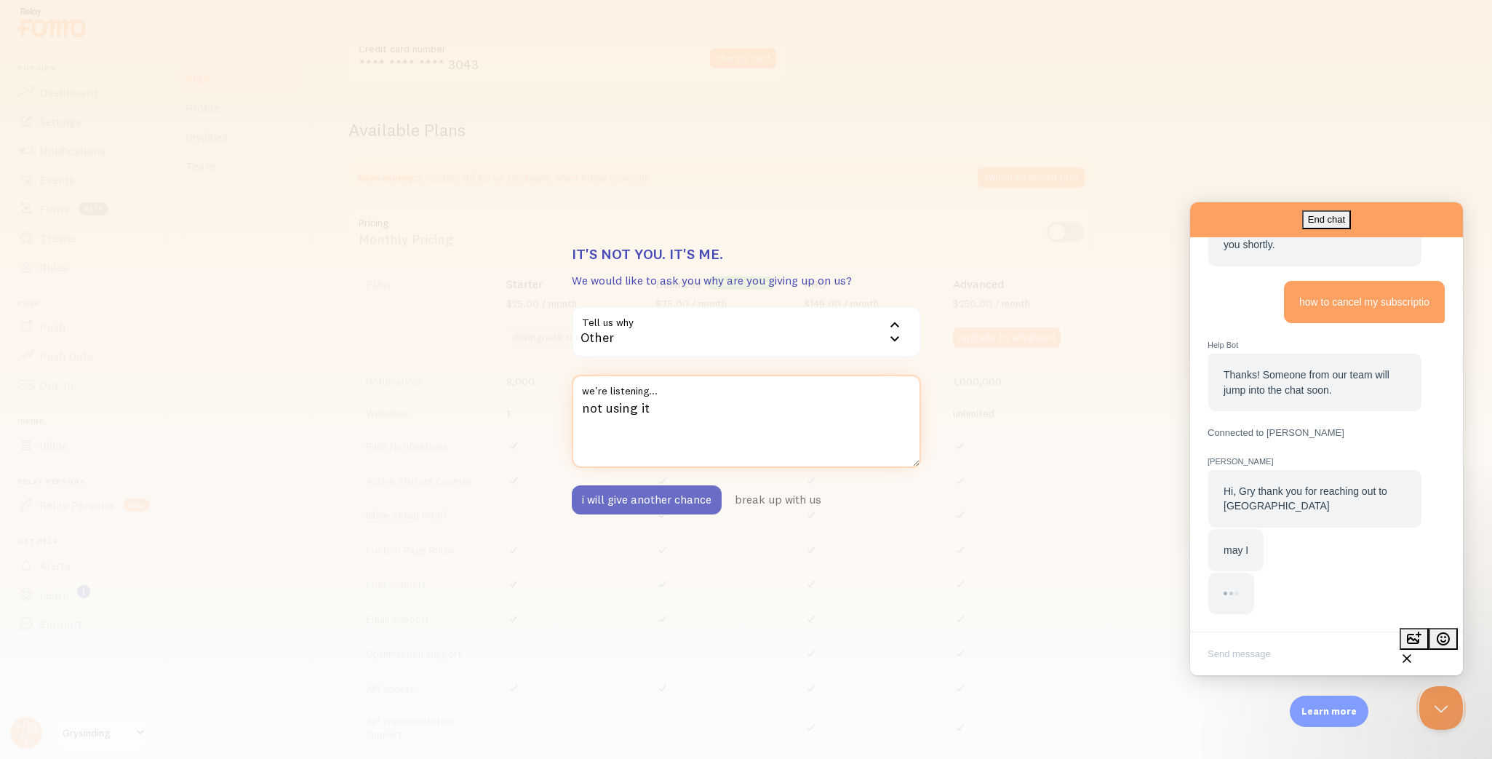
type textarea "not using it"
click at [625, 511] on button "i will give another chance" at bounding box center [647, 499] width 150 height 29
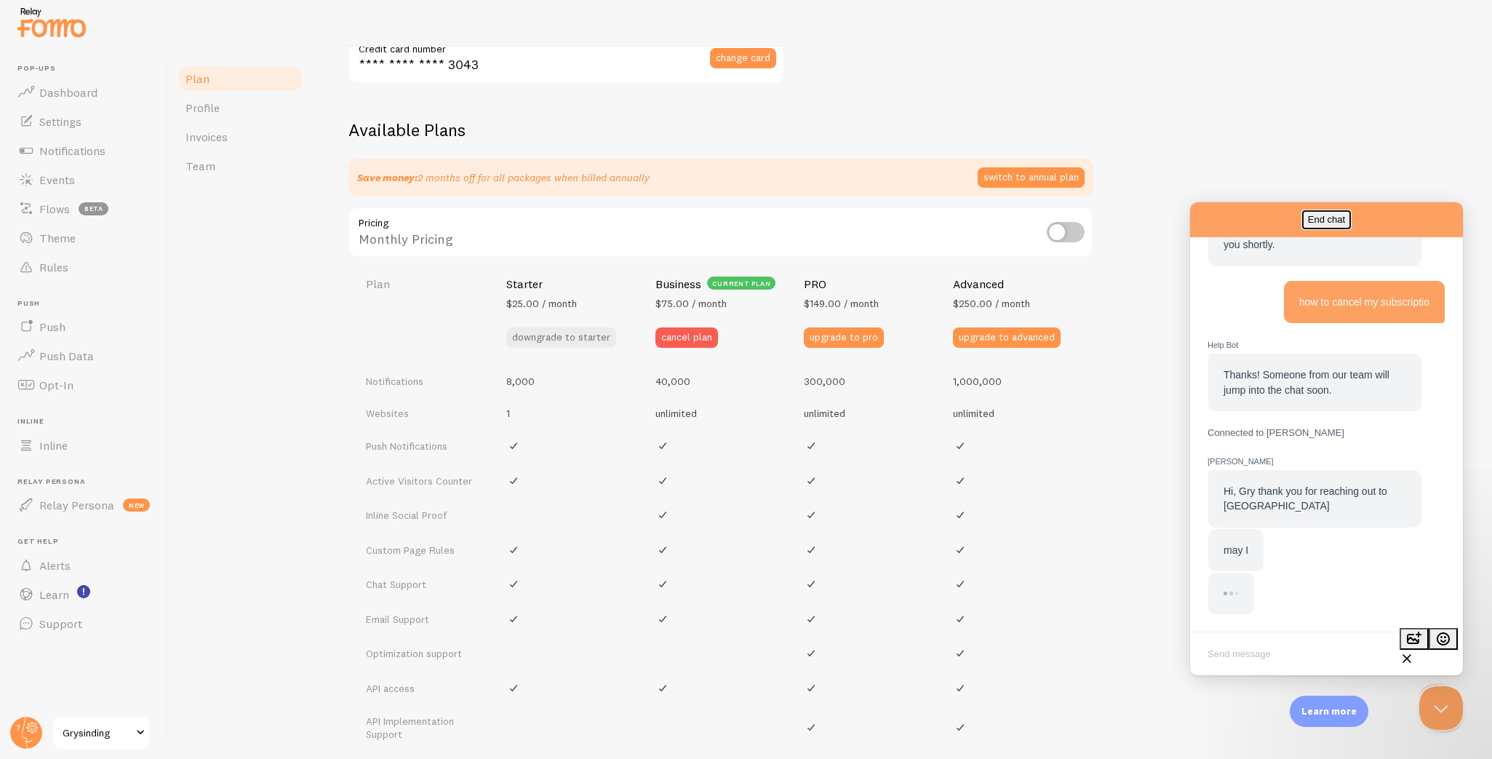
click at [1351, 220] on button "End chat" at bounding box center [1326, 219] width 49 height 19
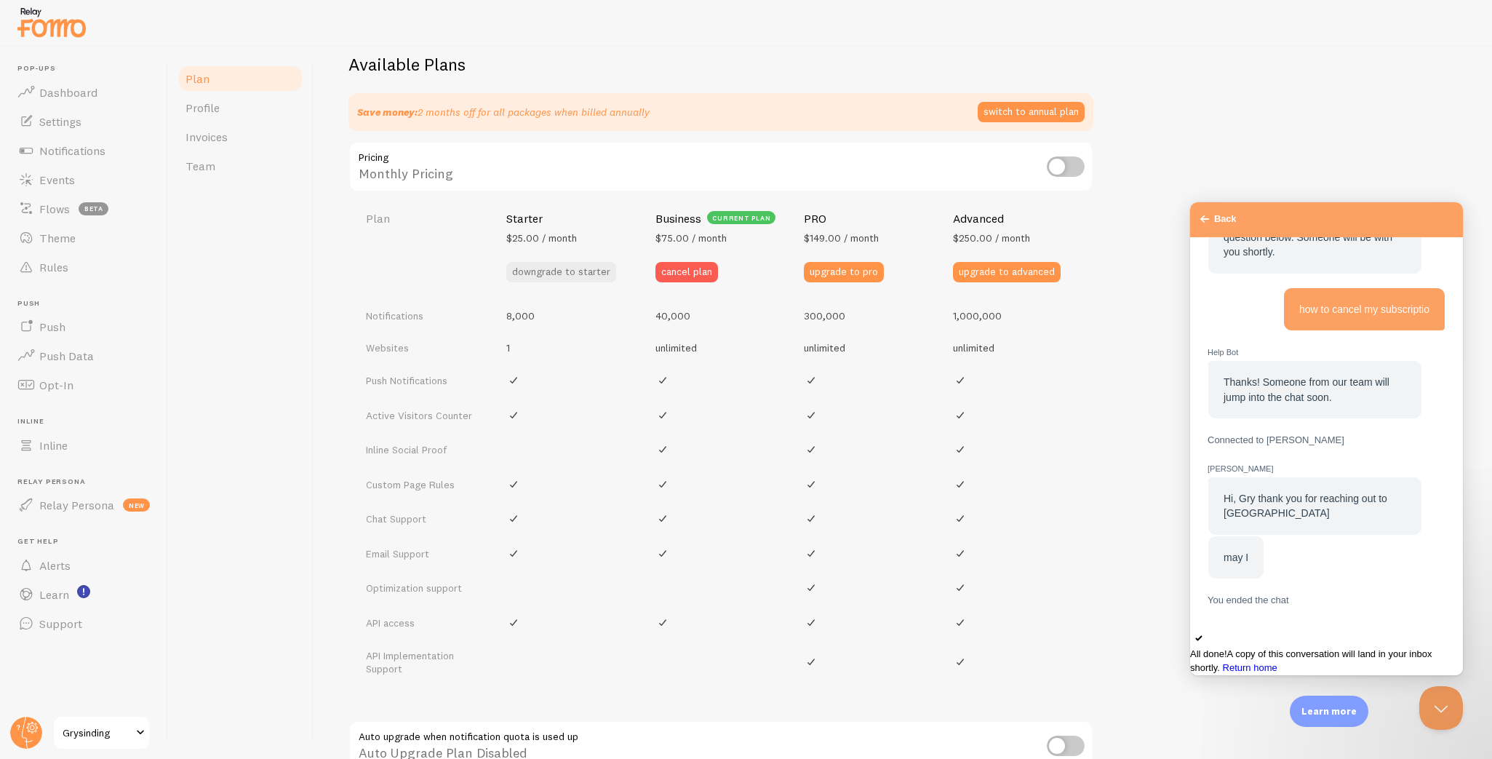
scroll to position [466, 0]
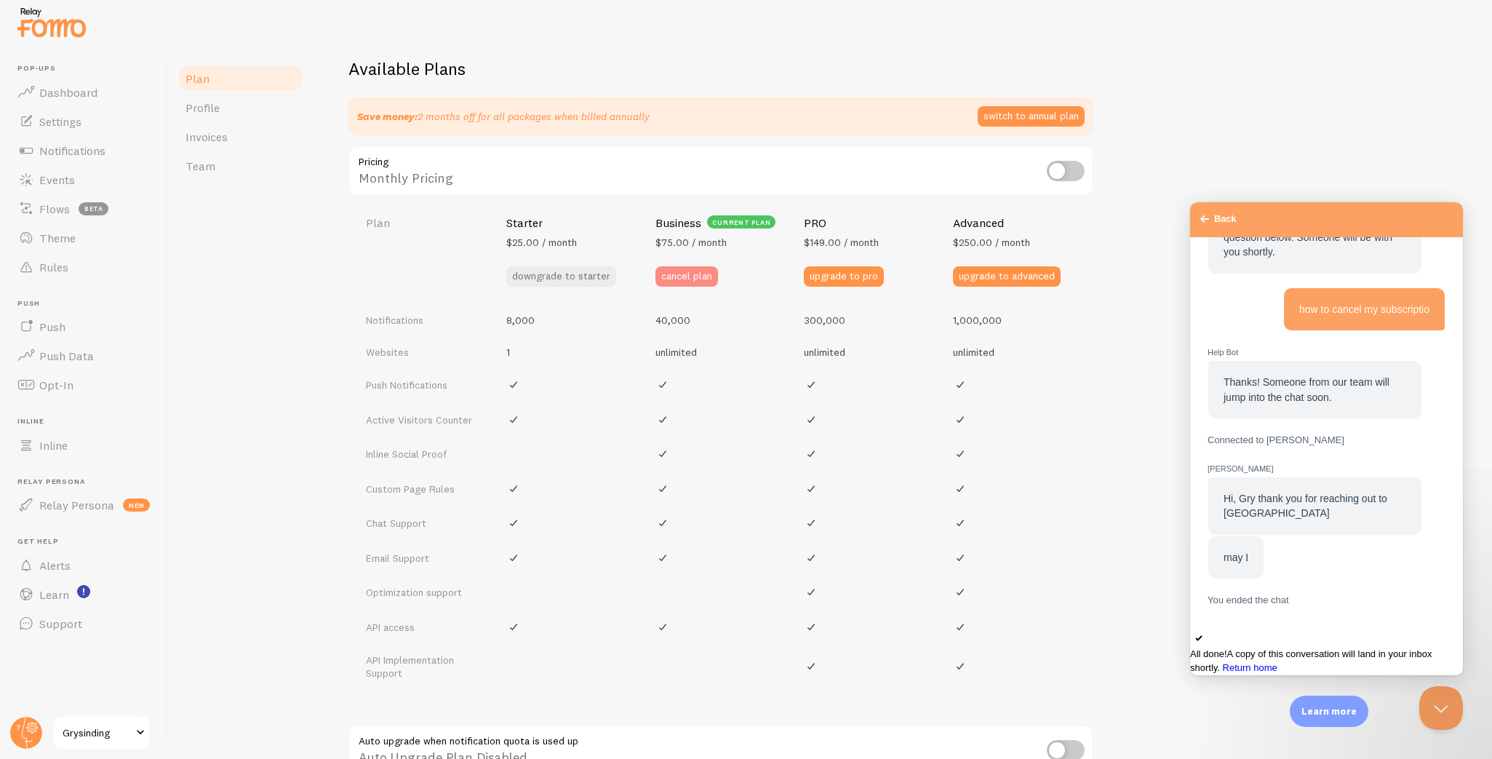
click at [684, 269] on button "cancel plan" at bounding box center [686, 276] width 63 height 20
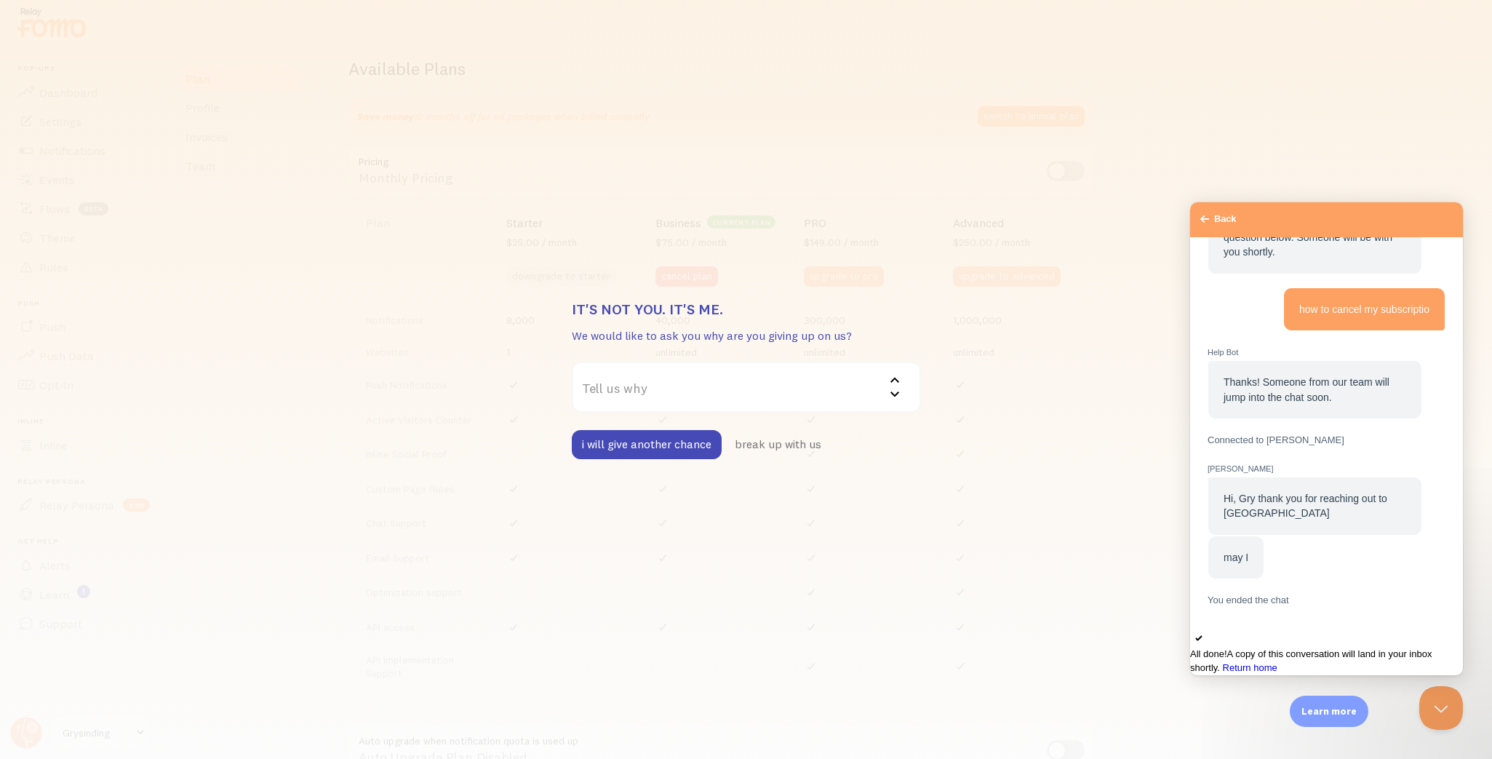
click at [653, 409] on label "Tell us why" at bounding box center [746, 387] width 349 height 51
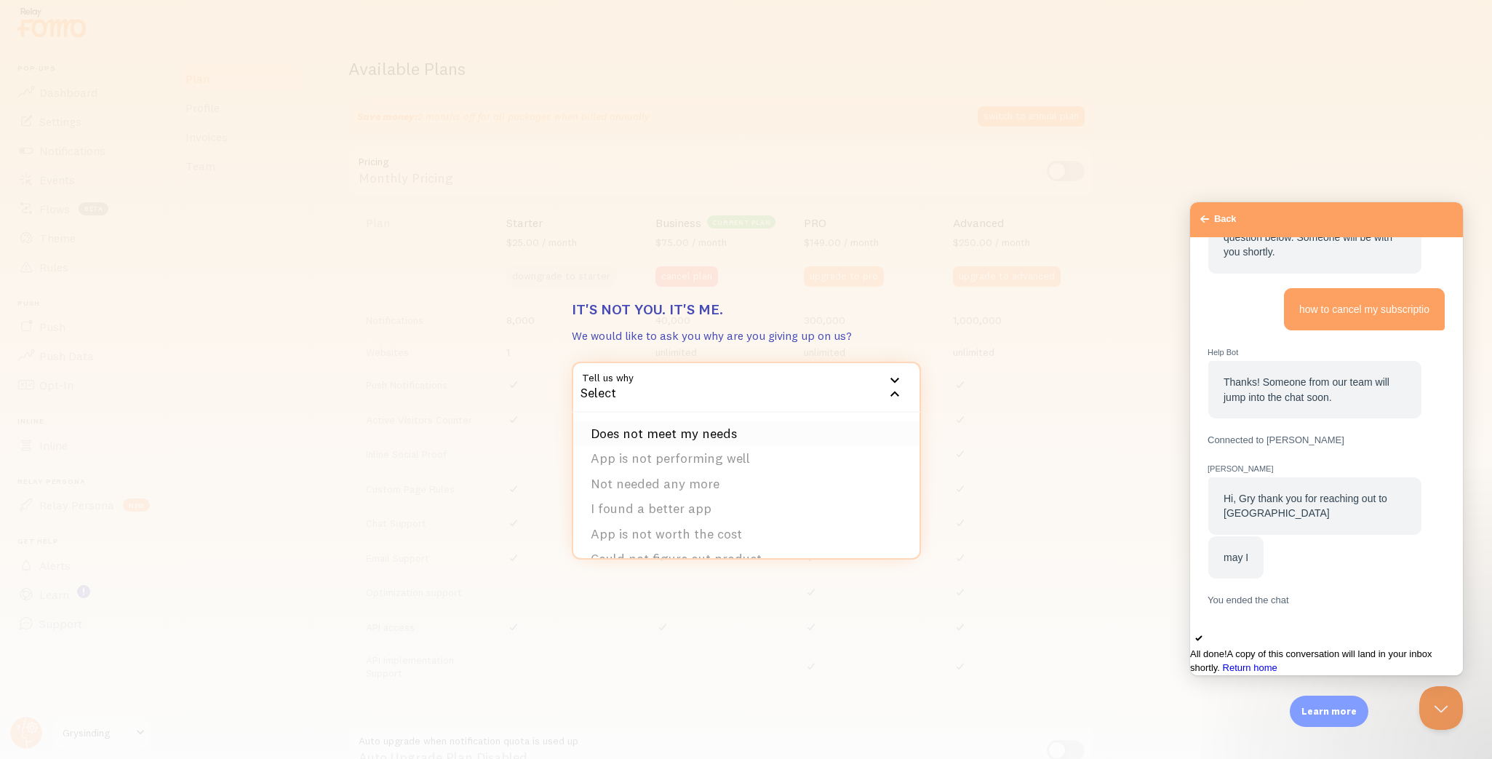
click at [652, 433] on li "Does not meet my needs" at bounding box center [746, 433] width 346 height 25
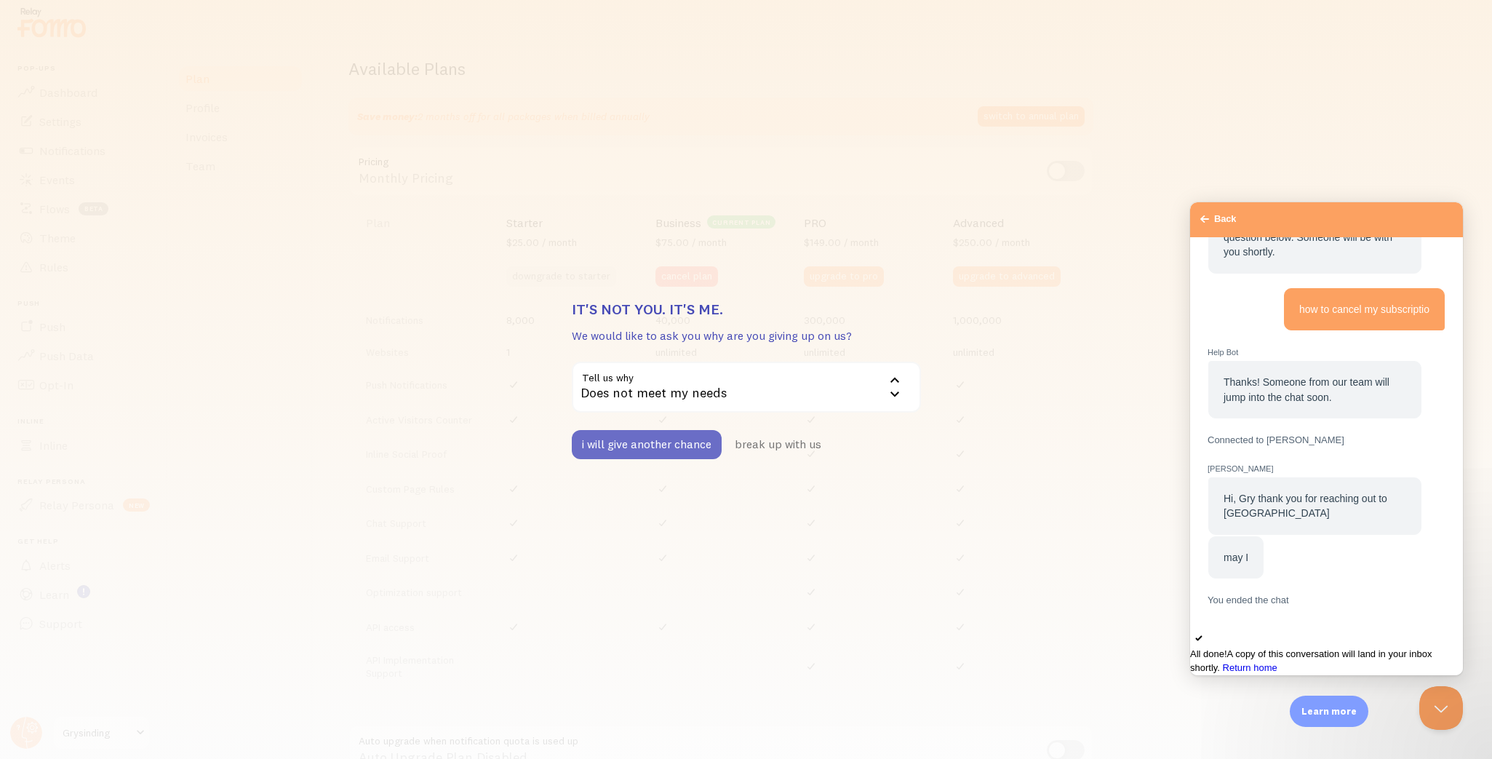
click at [655, 451] on button "i will give another chance" at bounding box center [647, 444] width 150 height 29
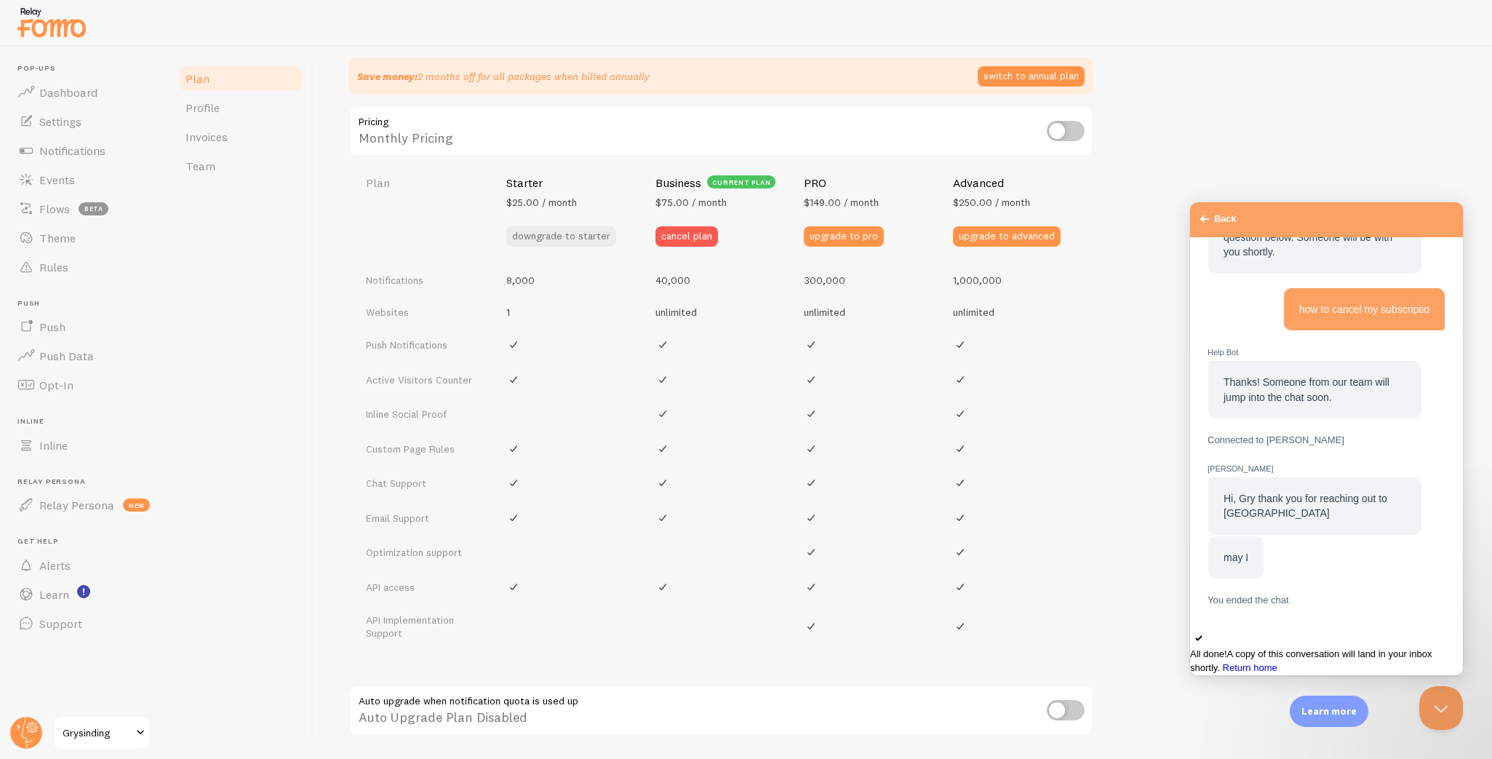
scroll to position [565, 0]
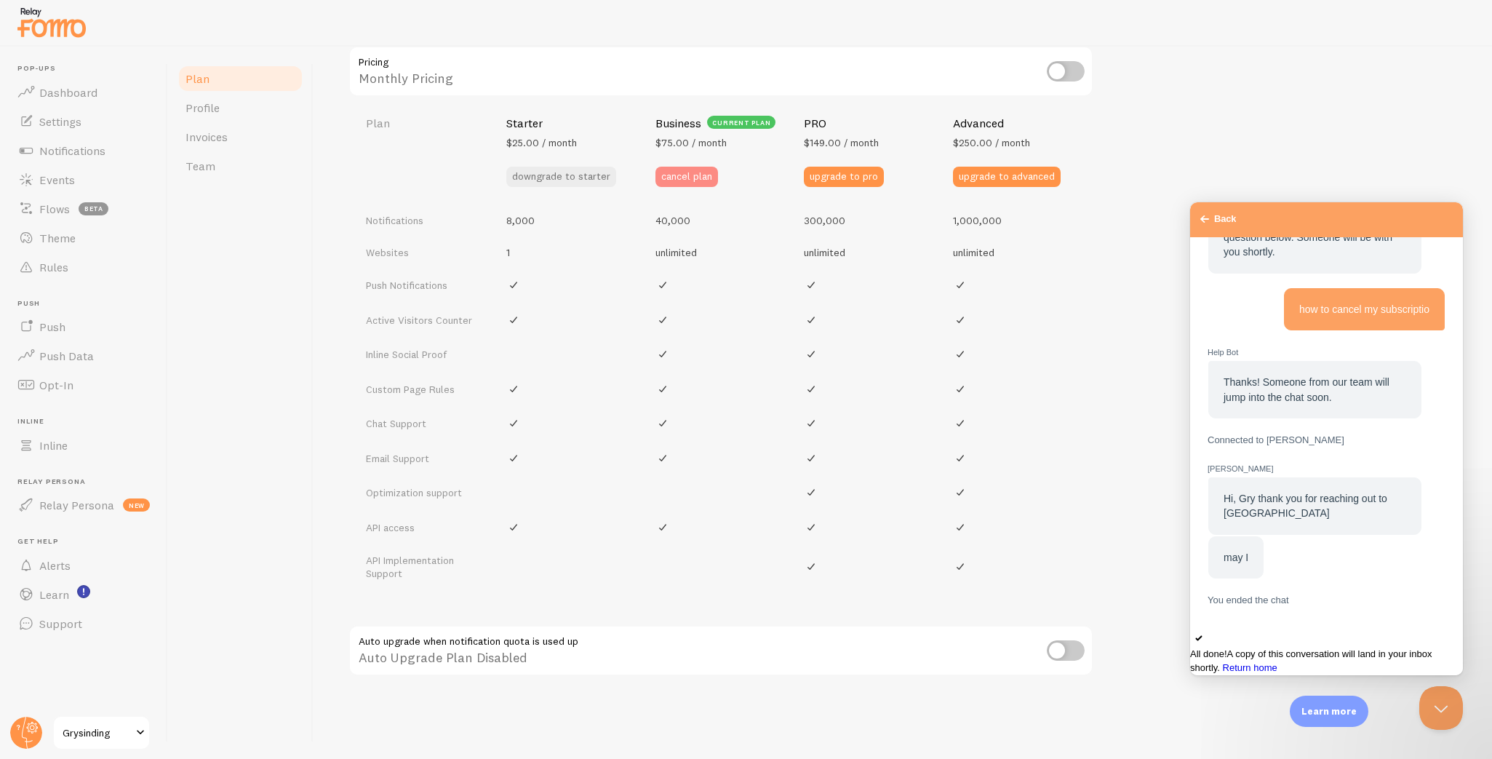
click at [681, 172] on button "cancel plan" at bounding box center [686, 177] width 63 height 20
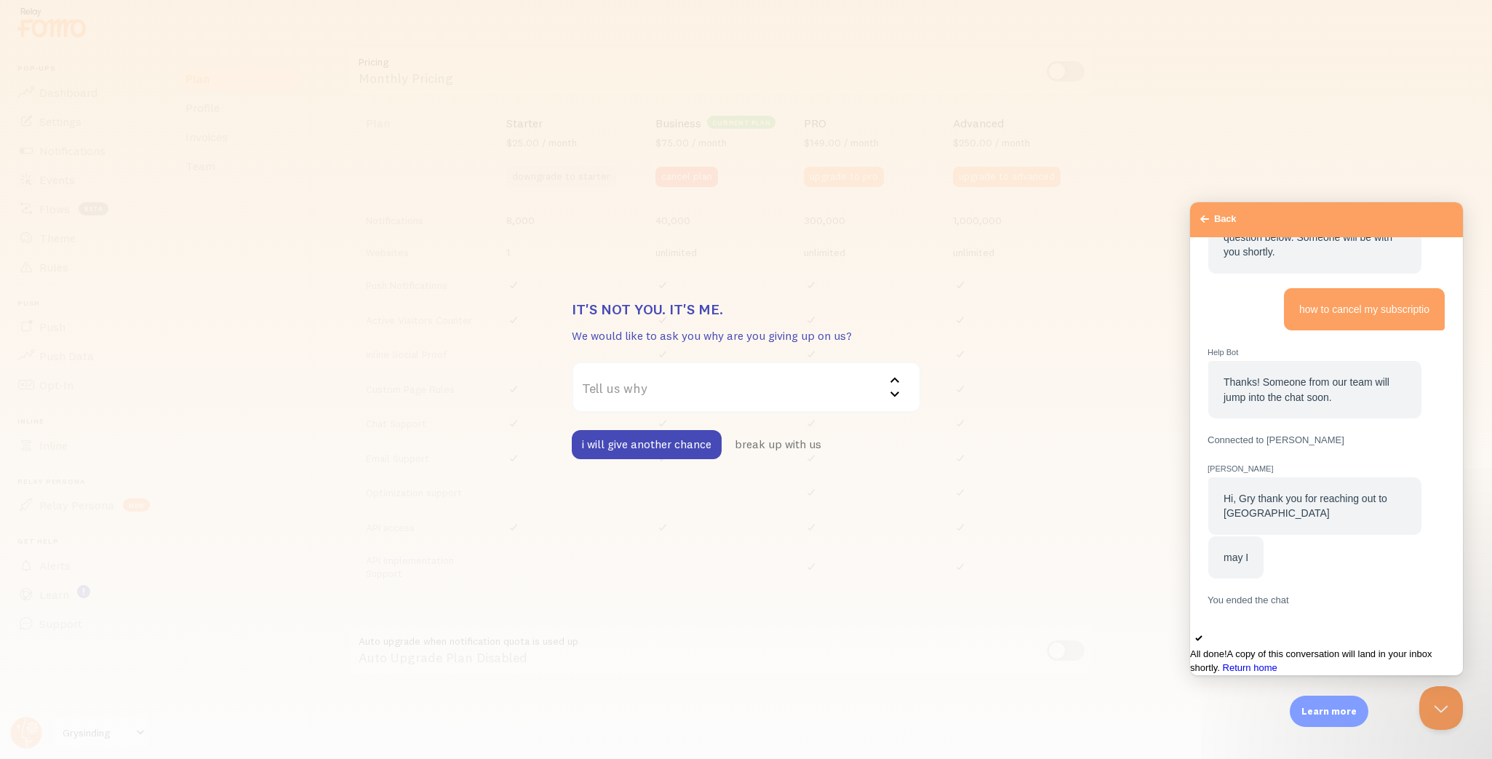
click at [676, 397] on label "Tell us why" at bounding box center [746, 387] width 349 height 51
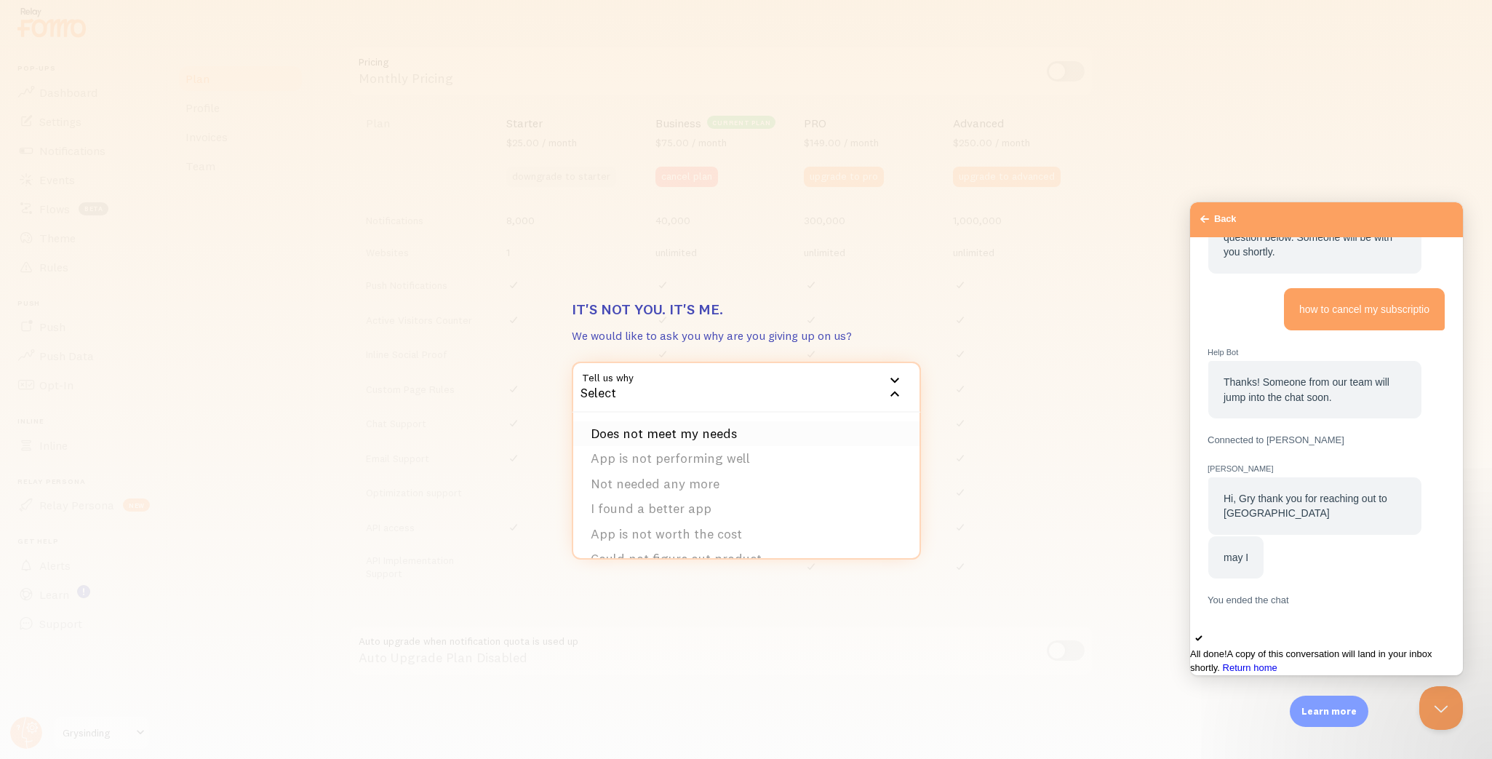
click at [675, 430] on li "Does not meet my needs" at bounding box center [746, 433] width 346 height 25
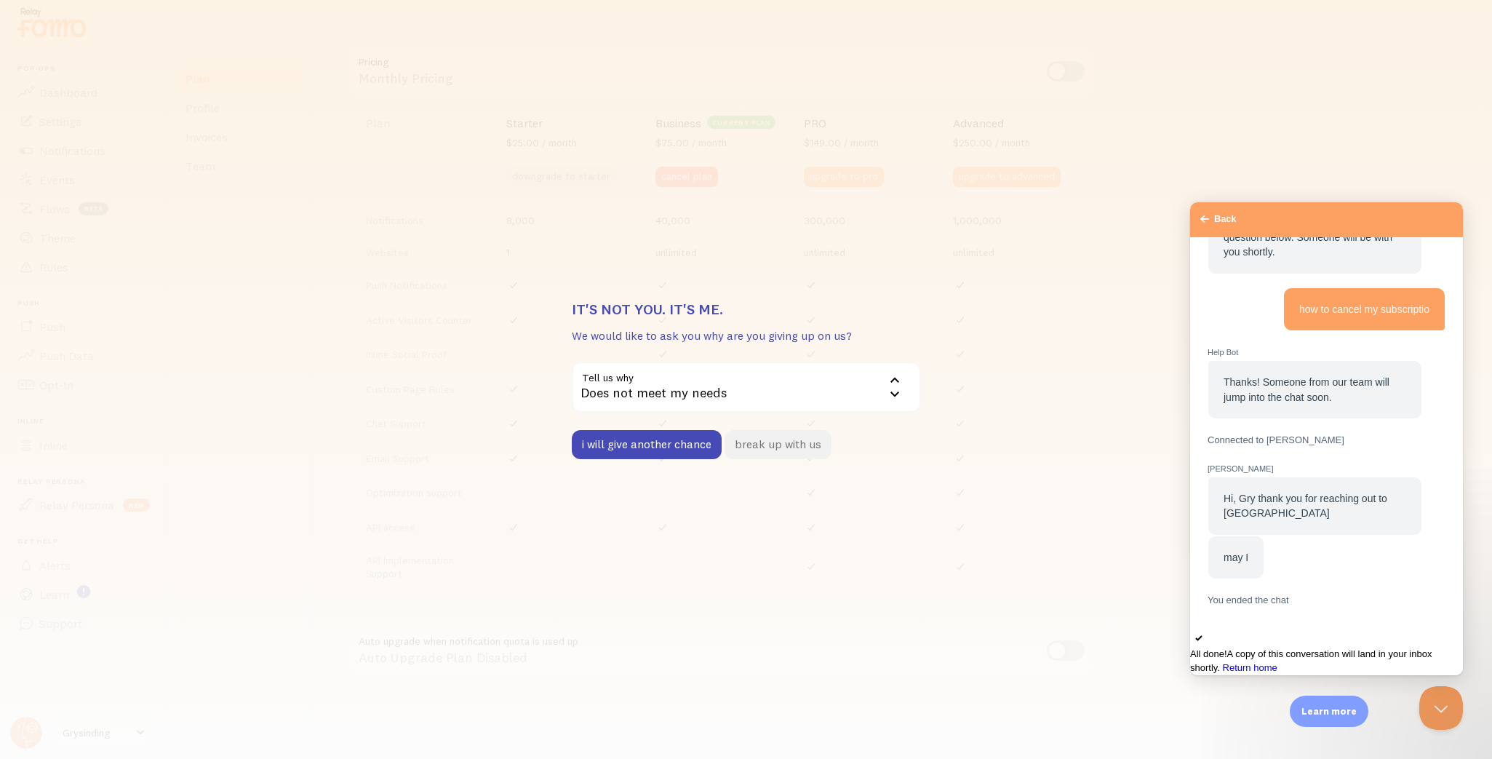
click at [764, 454] on button "break up with us" at bounding box center [777, 444] width 107 height 29
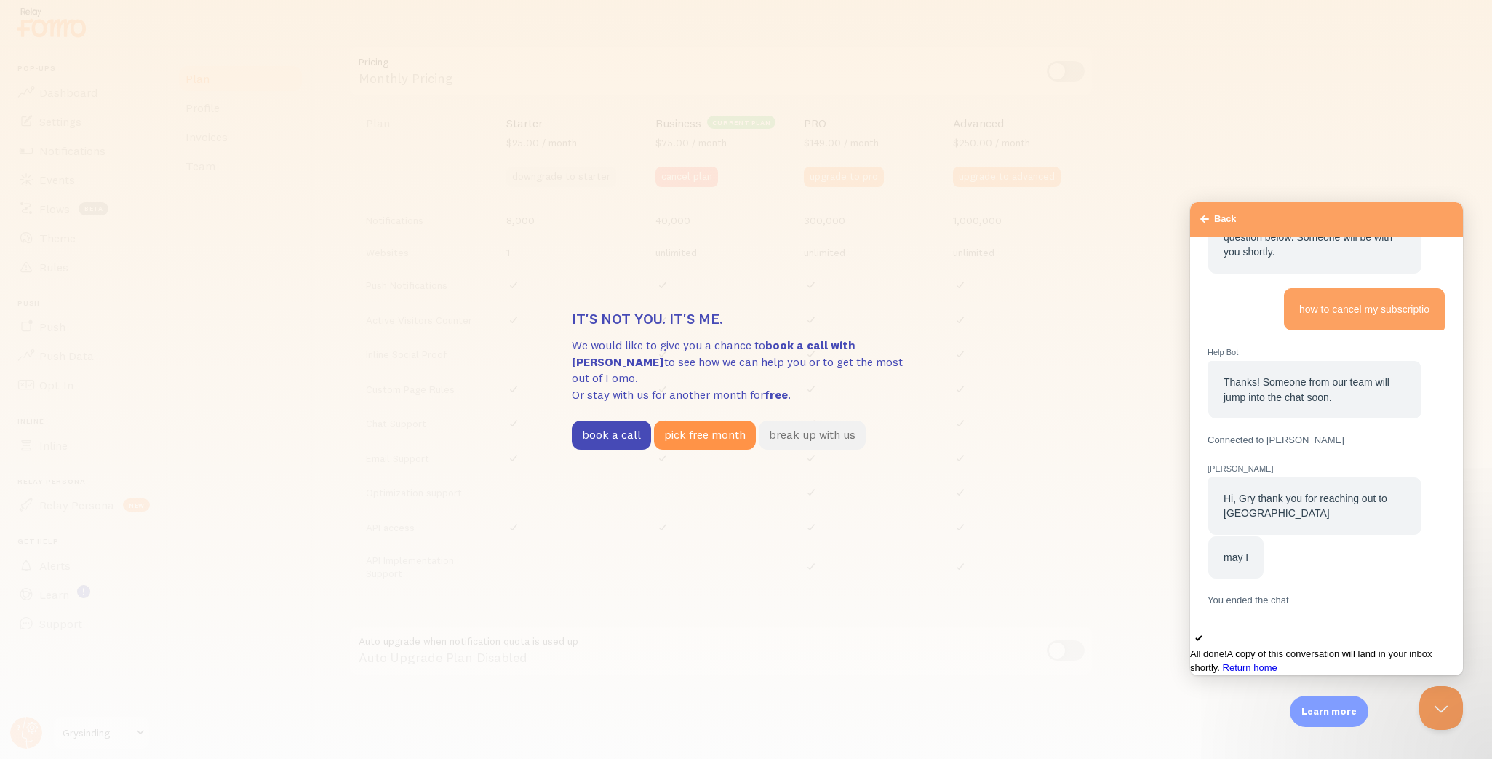
click at [809, 423] on button "break up with us" at bounding box center [812, 434] width 107 height 29
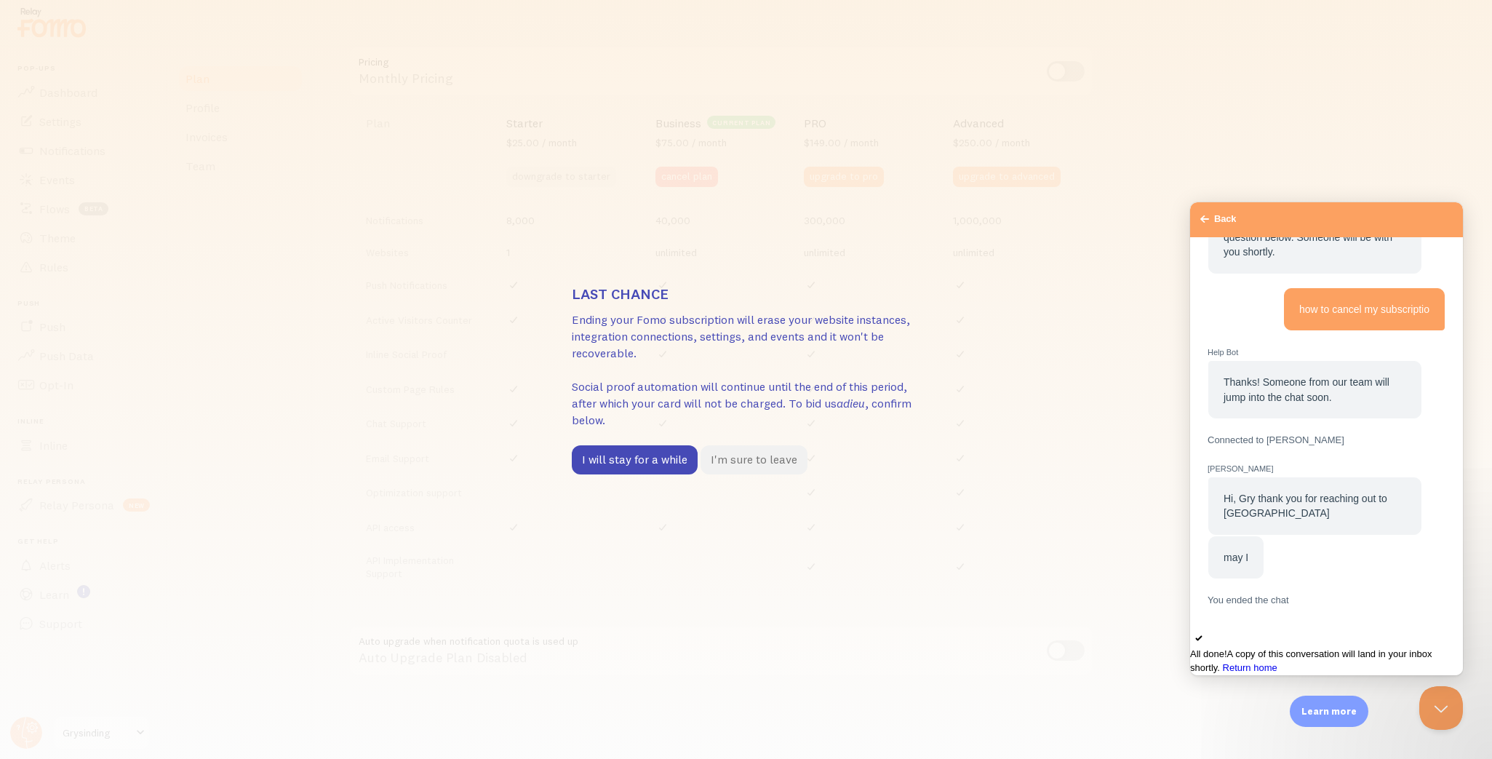
click at [780, 461] on button "I'm sure to leave" at bounding box center [753, 459] width 107 height 29
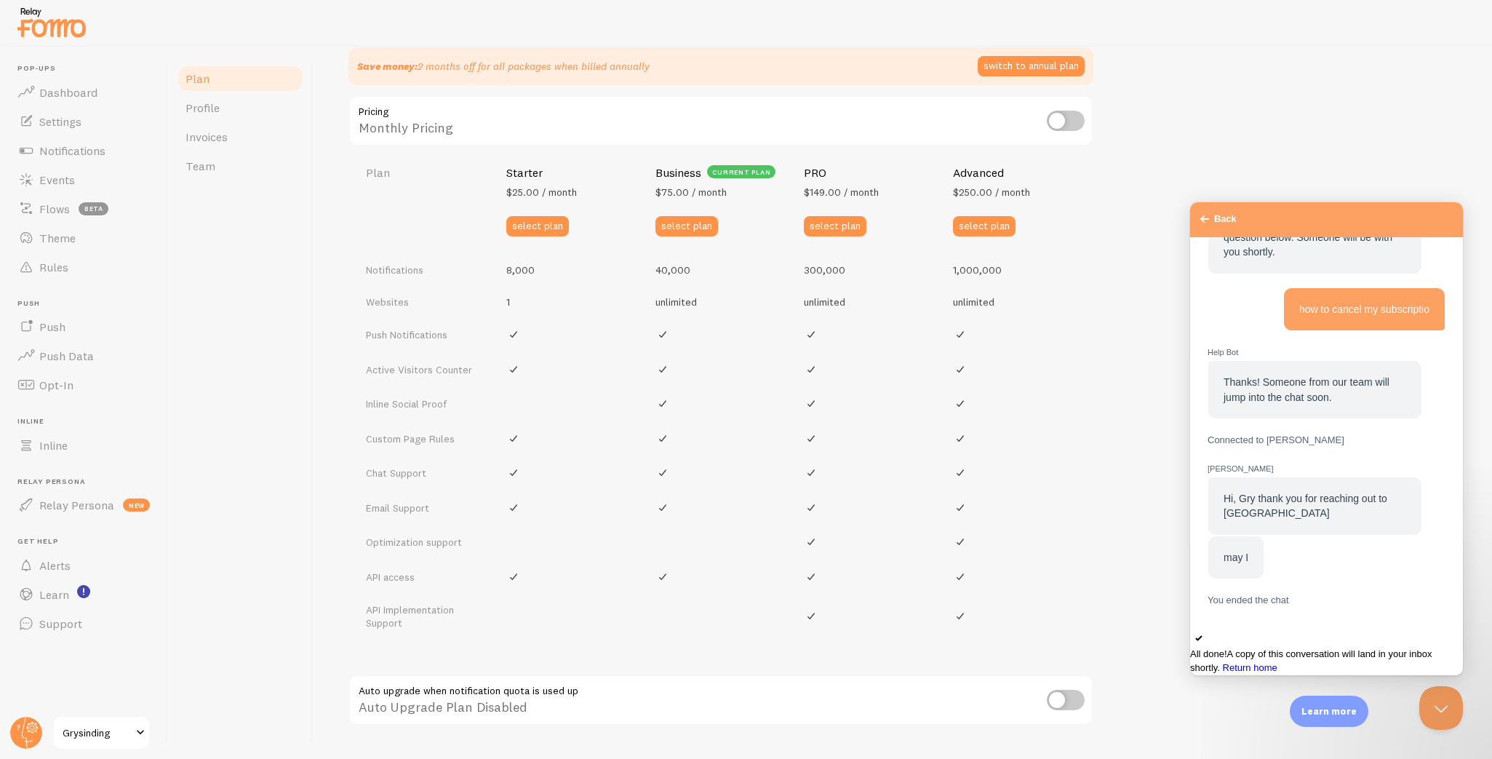
scroll to position [615, 0]
